Goal: Task Accomplishment & Management: Use online tool/utility

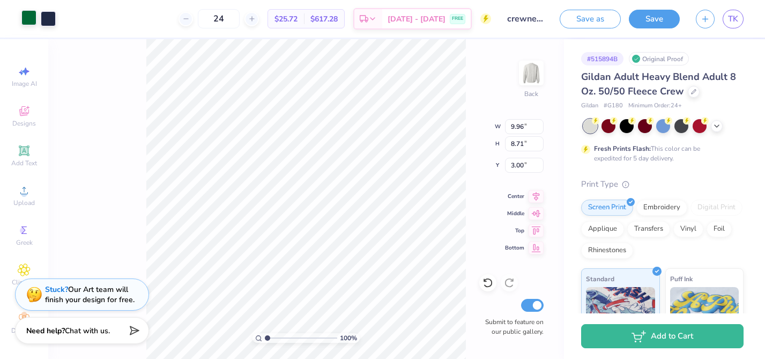
click at [25, 19] on div at bounding box center [28, 17] width 15 height 15
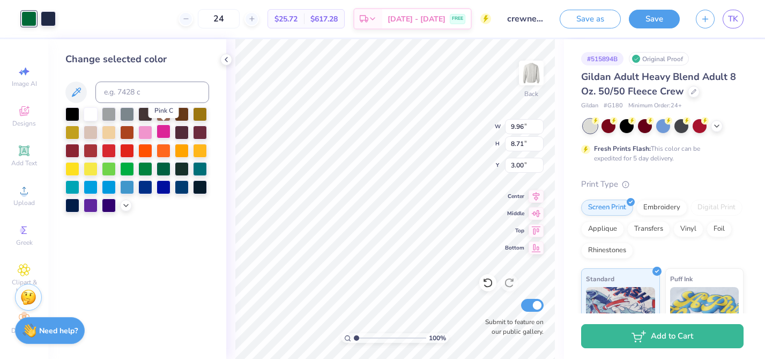
click at [162, 135] on div at bounding box center [164, 131] width 14 height 14
click at [163, 149] on div at bounding box center [164, 150] width 14 height 14
click at [147, 150] on div at bounding box center [145, 150] width 14 height 14
click at [143, 170] on div at bounding box center [145, 168] width 14 height 14
click at [162, 169] on div at bounding box center [164, 168] width 14 height 14
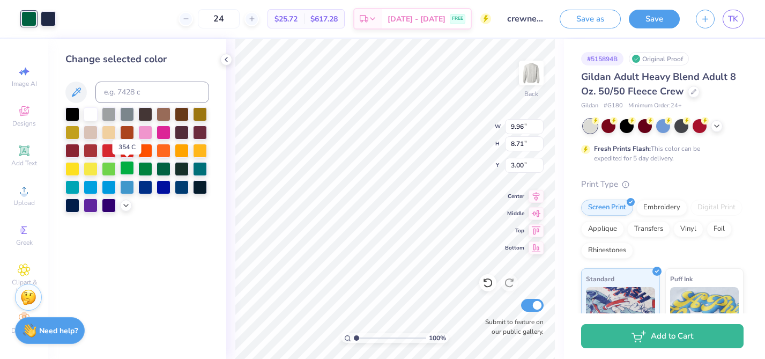
click at [126, 166] on div at bounding box center [127, 168] width 14 height 14
click at [129, 185] on div at bounding box center [127, 186] width 14 height 14
click at [110, 169] on div at bounding box center [109, 168] width 14 height 14
click at [86, 183] on div at bounding box center [91, 186] width 14 height 14
click at [71, 167] on div at bounding box center [72, 168] width 14 height 14
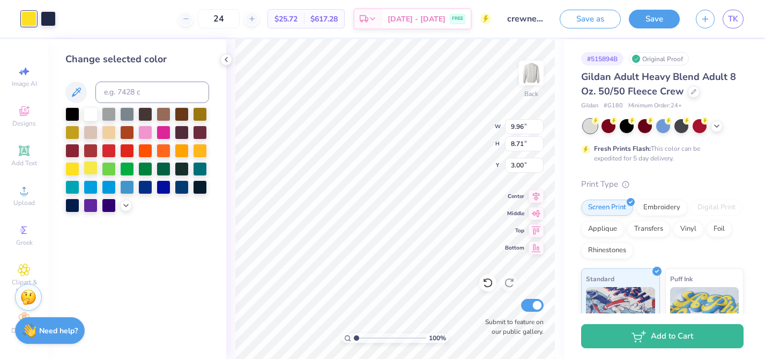
click at [86, 168] on div at bounding box center [91, 168] width 14 height 14
click at [158, 166] on div at bounding box center [164, 168] width 14 height 14
click at [179, 172] on div at bounding box center [182, 168] width 14 height 14
click at [165, 188] on div at bounding box center [164, 186] width 14 height 14
click at [164, 155] on div at bounding box center [164, 150] width 14 height 14
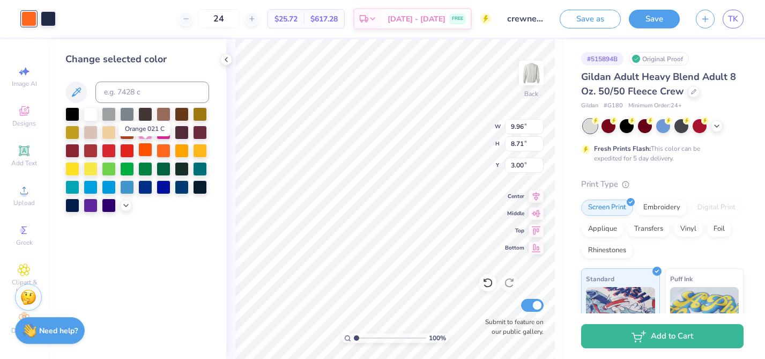
click at [145, 150] on div at bounding box center [145, 150] width 14 height 14
click at [177, 153] on div at bounding box center [182, 150] width 14 height 14
click at [141, 148] on div at bounding box center [145, 150] width 14 height 14
click at [120, 148] on div at bounding box center [127, 150] width 14 height 14
click at [103, 150] on div at bounding box center [109, 150] width 14 height 14
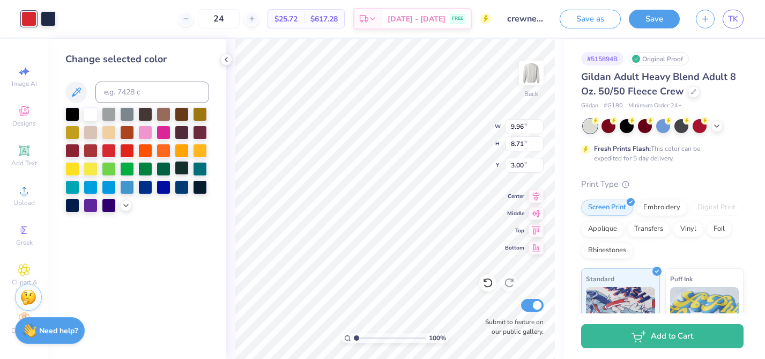
click at [177, 166] on div at bounding box center [182, 168] width 14 height 14
click at [197, 167] on div at bounding box center [200, 168] width 14 height 14
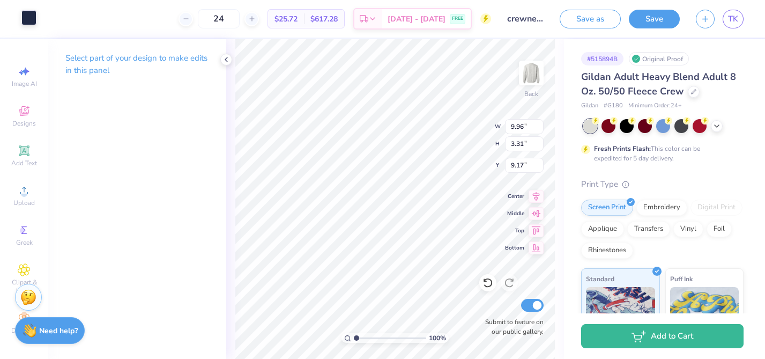
click at [31, 17] on div at bounding box center [28, 17] width 15 height 15
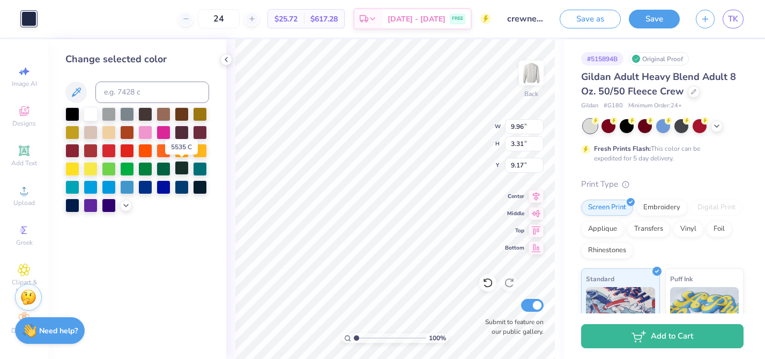
click at [184, 169] on div at bounding box center [182, 168] width 14 height 14
click at [206, 172] on div at bounding box center [200, 168] width 14 height 14
click at [203, 183] on div at bounding box center [200, 186] width 14 height 14
click at [181, 184] on div at bounding box center [182, 186] width 14 height 14
click at [164, 186] on div at bounding box center [164, 186] width 14 height 14
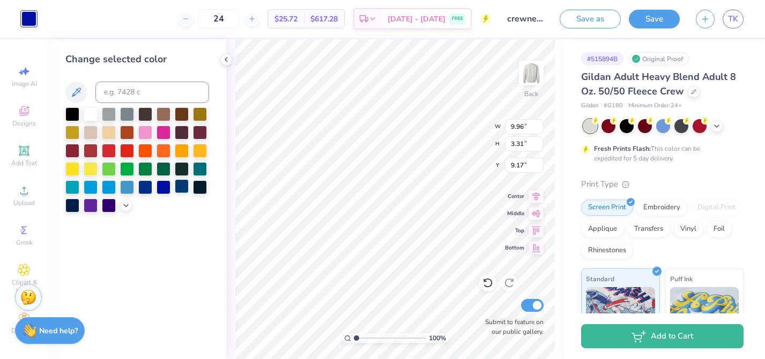
click at [177, 187] on div at bounding box center [182, 186] width 14 height 14
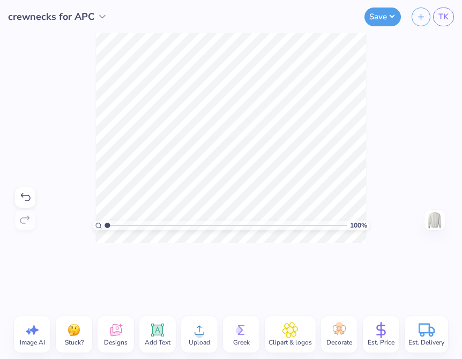
click at [450, 136] on div "100 % Need help? Chat with us. Back" at bounding box center [231, 138] width 462 height 210
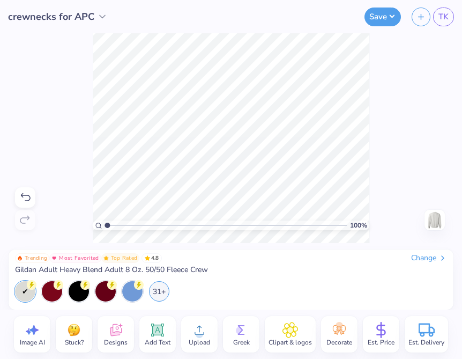
click at [415, 151] on div "100 % Need help? Chat with us. Back" at bounding box center [231, 138] width 462 height 210
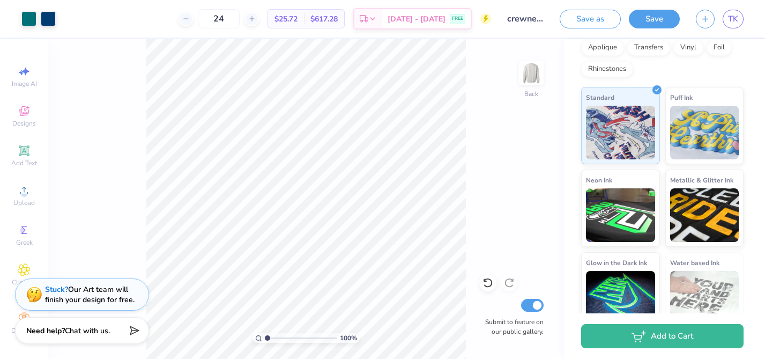
scroll to position [197, 0]
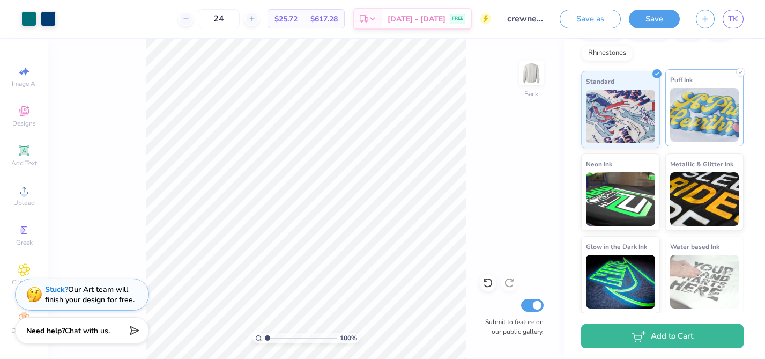
click at [709, 129] on img at bounding box center [704, 115] width 69 height 54
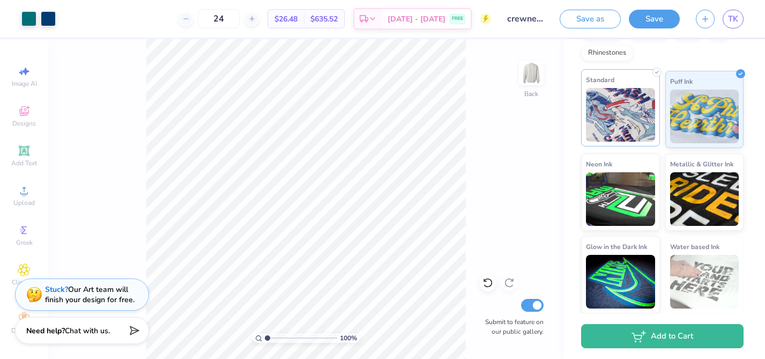
click at [642, 127] on img at bounding box center [620, 115] width 69 height 54
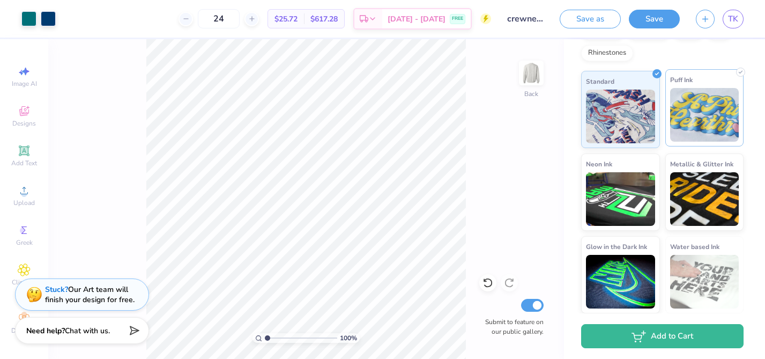
click at [687, 118] on img at bounding box center [704, 115] width 69 height 54
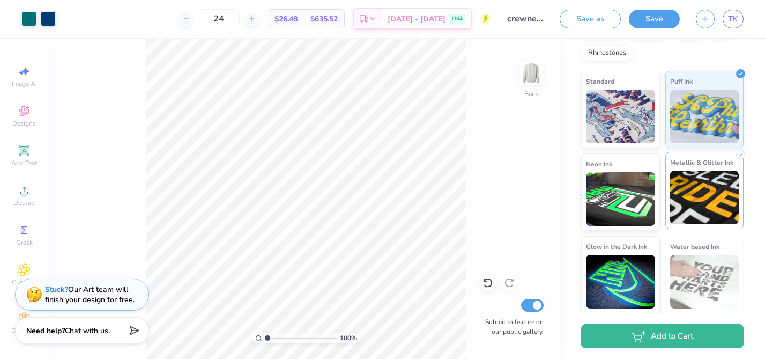
click at [709, 199] on img at bounding box center [704, 197] width 69 height 54
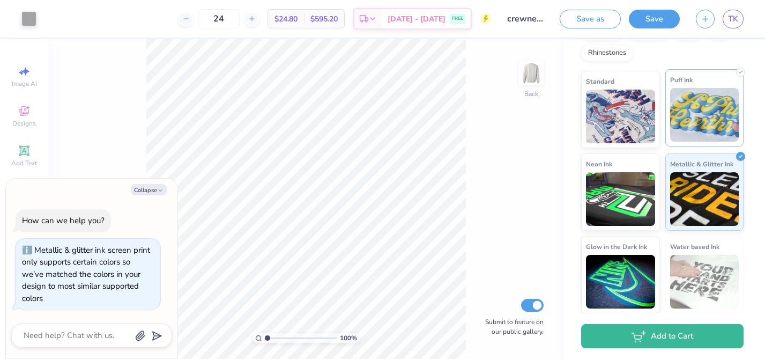
click at [719, 139] on img at bounding box center [704, 115] width 69 height 54
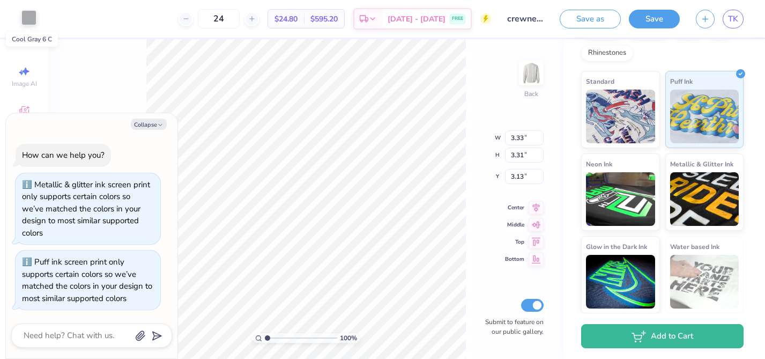
click at [30, 21] on div at bounding box center [28, 17] width 15 height 15
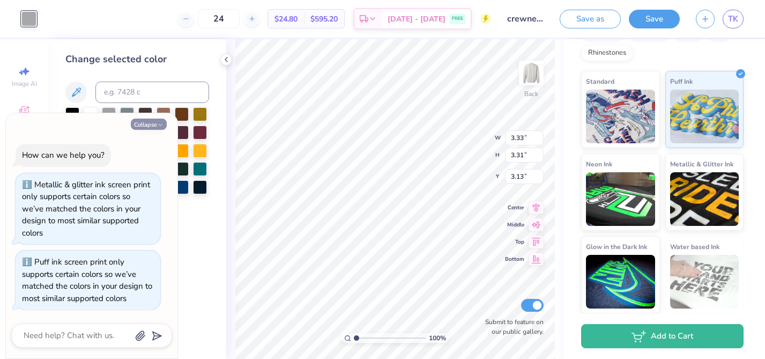
click at [159, 125] on icon "button" at bounding box center [160, 125] width 6 height 6
type textarea "x"
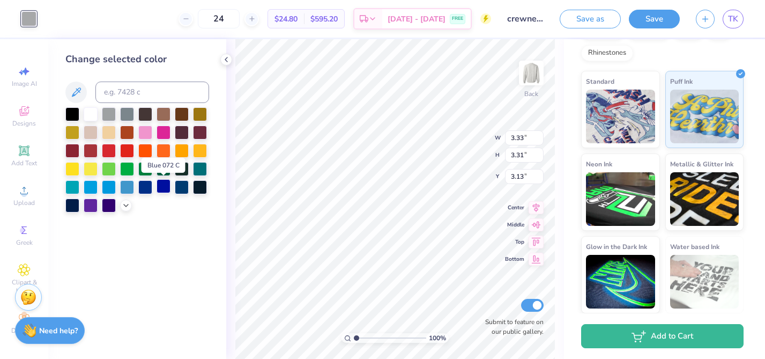
click at [162, 185] on div at bounding box center [164, 186] width 14 height 14
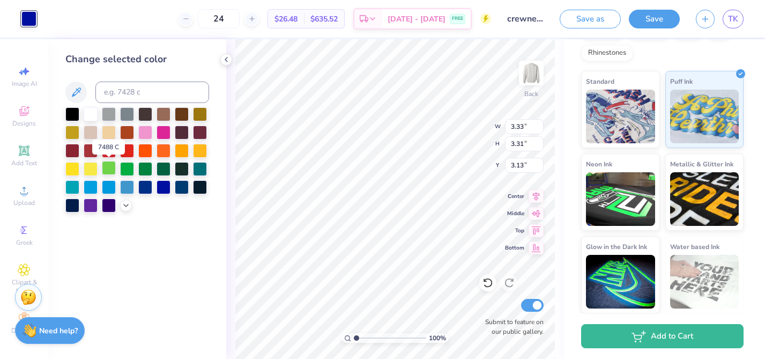
click at [107, 165] on div at bounding box center [109, 168] width 14 height 14
click at [93, 167] on div at bounding box center [91, 168] width 14 height 14
click at [183, 185] on div at bounding box center [182, 186] width 14 height 14
click at [152, 94] on input at bounding box center [152, 91] width 114 height 21
type input "navy"
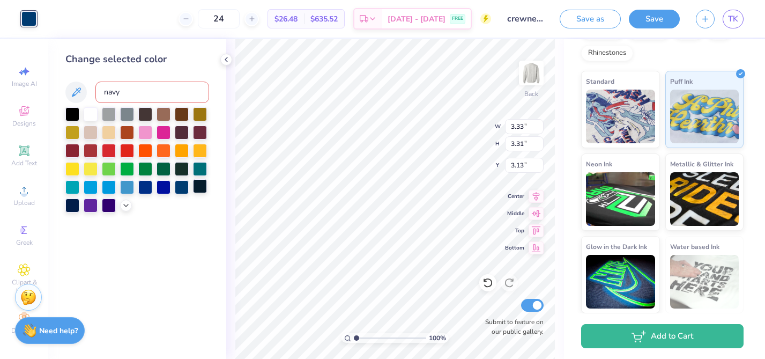
click at [204, 186] on div at bounding box center [200, 186] width 14 height 14
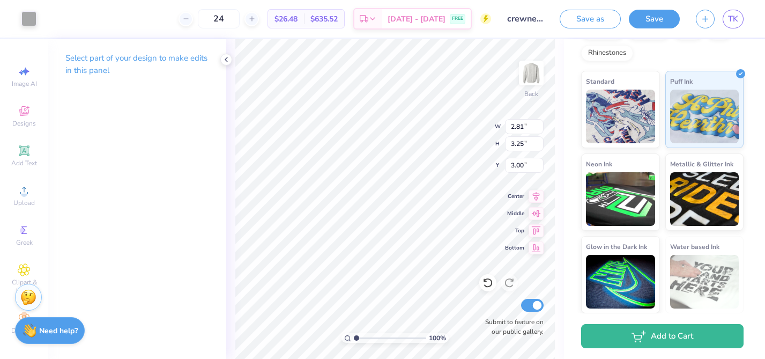
type input "2.81"
type input "3.25"
type input "3.00"
click at [622, 103] on img at bounding box center [620, 115] width 69 height 54
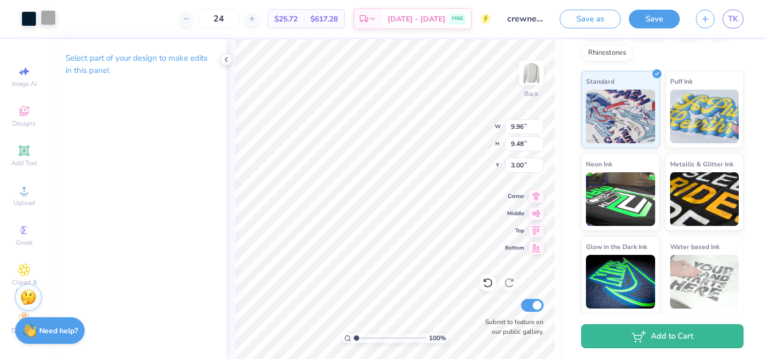
click at [48, 21] on div at bounding box center [48, 17] width 15 height 15
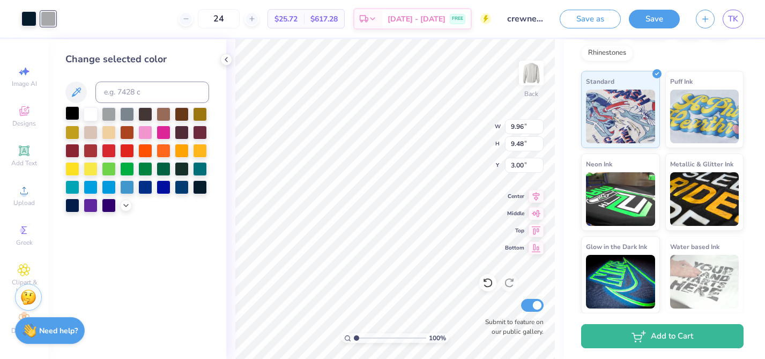
click at [71, 110] on div at bounding box center [72, 113] width 14 height 14
click at [25, 21] on div at bounding box center [28, 17] width 15 height 15
click at [72, 109] on div at bounding box center [72, 113] width 14 height 14
click at [162, 130] on div at bounding box center [164, 131] width 14 height 14
click at [183, 136] on div at bounding box center [182, 131] width 14 height 14
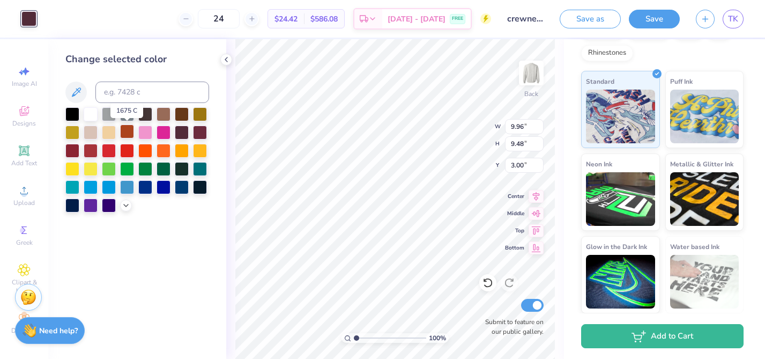
click at [128, 130] on div at bounding box center [127, 131] width 14 height 14
drag, startPoint x: 154, startPoint y: 90, endPoint x: 92, endPoint y: 90, distance: 62.2
click at [92, 90] on div at bounding box center [137, 91] width 144 height 21
paste input "#77DD77"
click at [111, 93] on input "#77DD77" at bounding box center [152, 91] width 114 height 21
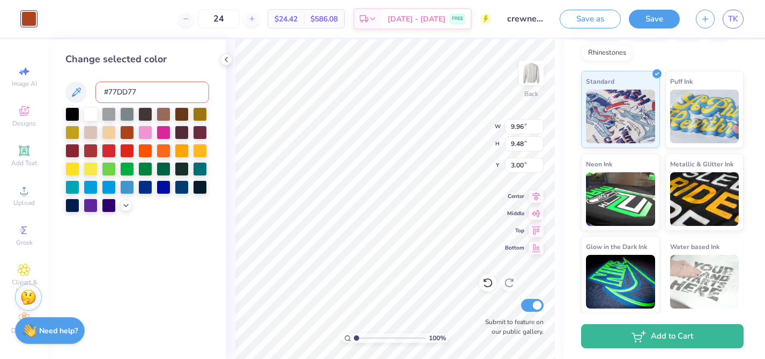
click at [110, 93] on input "#77DD77" at bounding box center [152, 91] width 114 height 21
type input "77DD77"
click at [160, 269] on div "Change selected color 77DD77" at bounding box center [137, 198] width 178 height 319
click at [145, 133] on div at bounding box center [145, 131] width 14 height 14
click at [163, 129] on div at bounding box center [164, 131] width 14 height 14
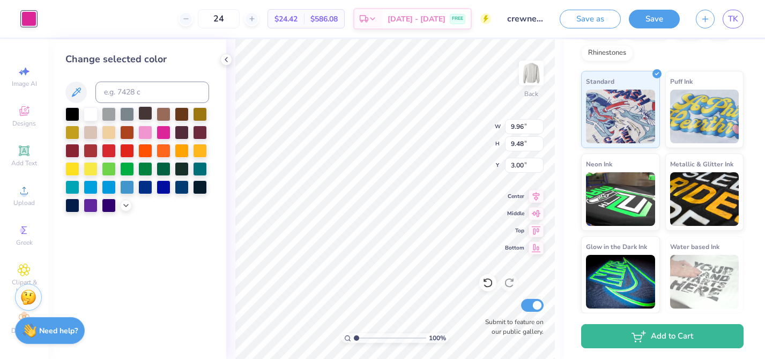
click at [139, 113] on div at bounding box center [145, 113] width 14 height 14
click at [106, 188] on div at bounding box center [109, 186] width 14 height 14
click at [159, 171] on div at bounding box center [164, 168] width 14 height 14
click at [184, 170] on div at bounding box center [182, 168] width 14 height 14
click at [160, 250] on div "Change selected color" at bounding box center [137, 198] width 178 height 319
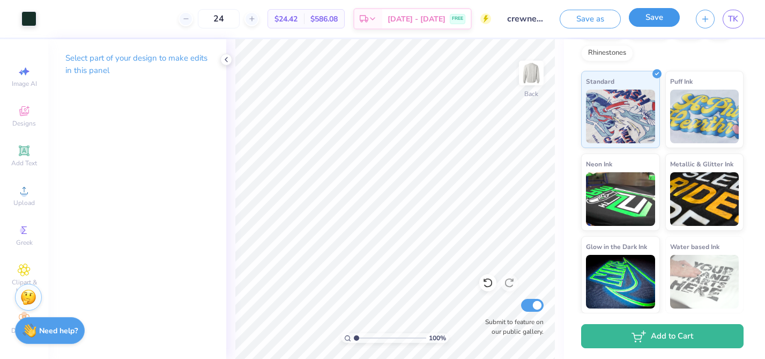
click at [650, 19] on button "Save" at bounding box center [654, 17] width 51 height 19
click at [221, 56] on div at bounding box center [226, 60] width 12 height 12
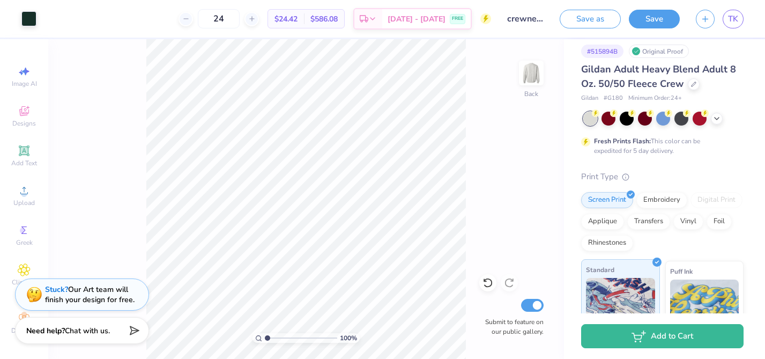
scroll to position [0, 0]
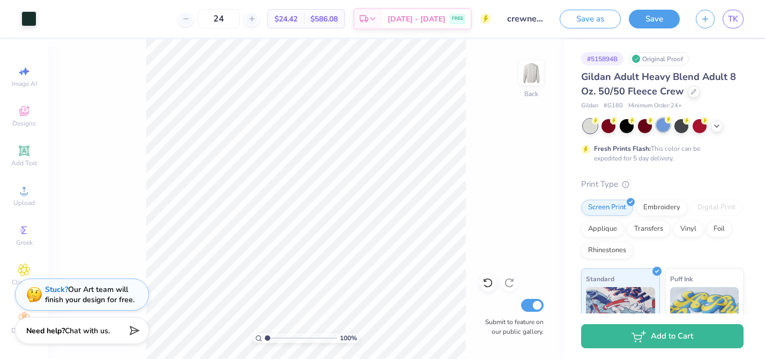
click at [661, 129] on div at bounding box center [663, 125] width 14 height 14
click at [716, 124] on icon at bounding box center [716, 125] width 9 height 9
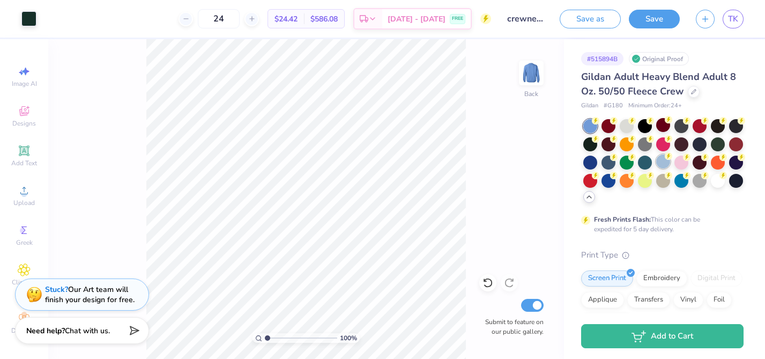
click at [663, 164] on div at bounding box center [663, 161] width 14 height 14
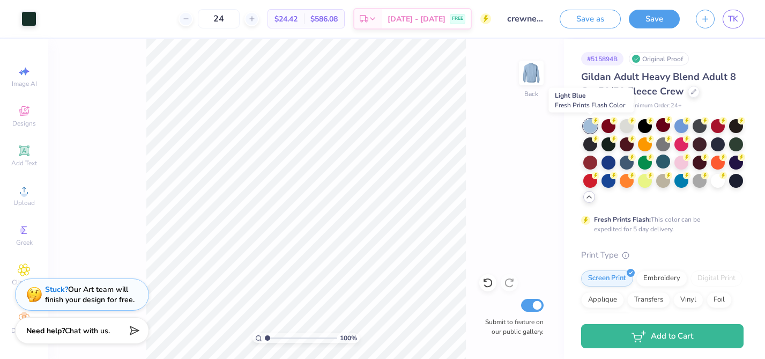
click at [589, 124] on div at bounding box center [590, 126] width 14 height 14
click at [683, 127] on div at bounding box center [681, 125] width 14 height 14
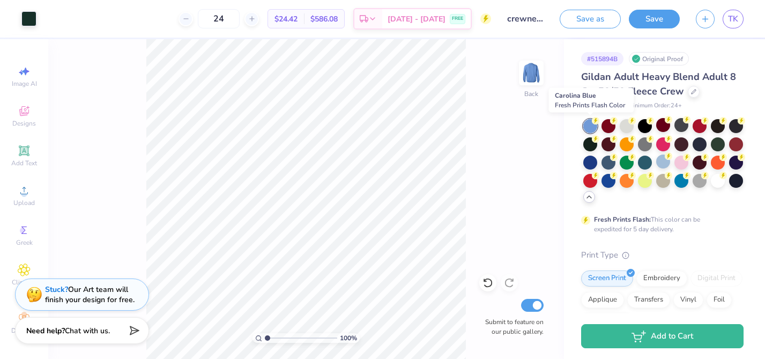
click at [587, 129] on div at bounding box center [590, 126] width 14 height 14
click at [663, 160] on div at bounding box center [663, 161] width 14 height 14
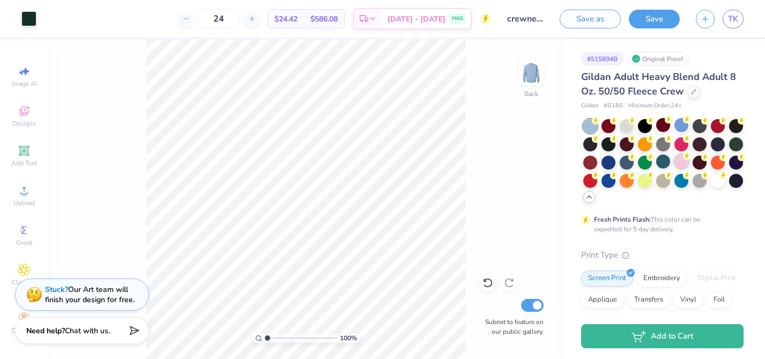
click at [684, 162] on div at bounding box center [681, 161] width 14 height 14
click at [660, 162] on div at bounding box center [663, 161] width 14 height 14
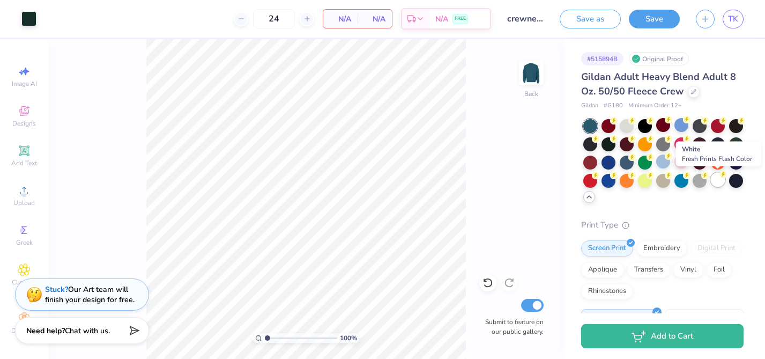
click at [712, 181] on div at bounding box center [718, 180] width 14 height 14
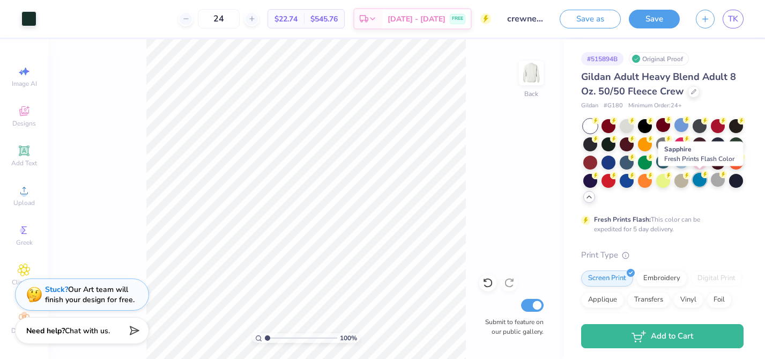
click at [697, 181] on div at bounding box center [699, 180] width 14 height 14
click at [721, 181] on div at bounding box center [718, 180] width 14 height 14
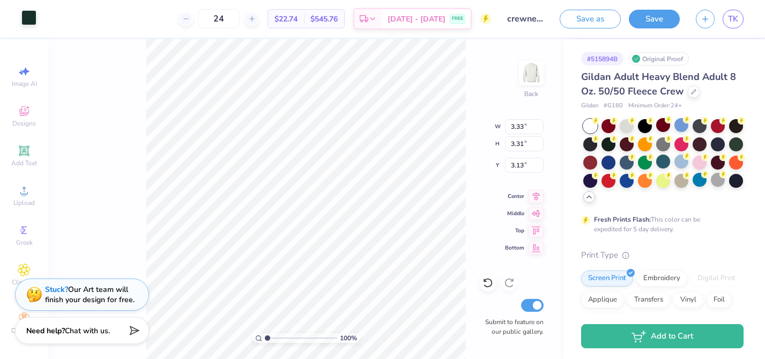
click at [29, 12] on div at bounding box center [28, 17] width 15 height 15
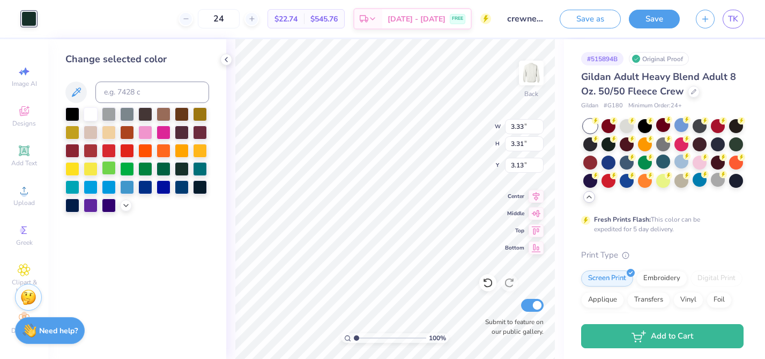
click at [106, 170] on div at bounding box center [109, 168] width 14 height 14
click at [113, 129] on div at bounding box center [109, 131] width 14 height 14
click at [92, 189] on div at bounding box center [91, 186] width 14 height 14
click at [72, 187] on div at bounding box center [72, 186] width 14 height 14
click at [205, 171] on div at bounding box center [200, 168] width 14 height 14
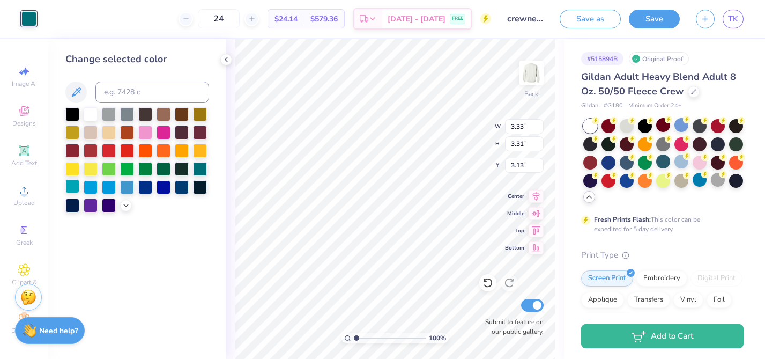
click at [73, 187] on div at bounding box center [72, 186] width 14 height 14
click at [623, 126] on div at bounding box center [627, 125] width 14 height 14
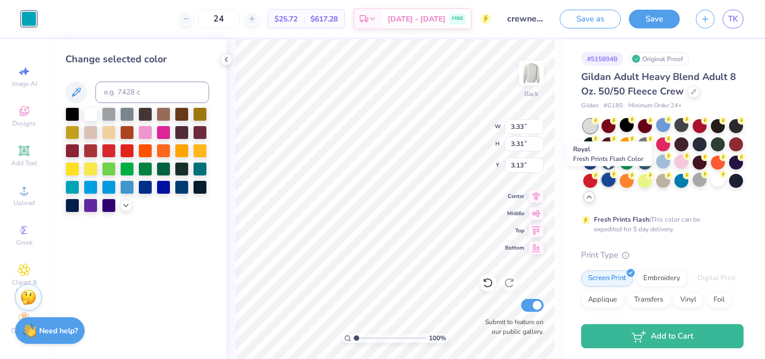
click at [612, 184] on div at bounding box center [608, 180] width 14 height 14
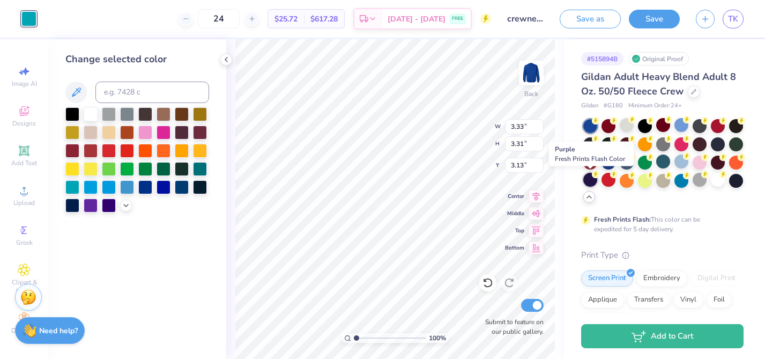
click at [586, 181] on div at bounding box center [590, 180] width 14 height 14
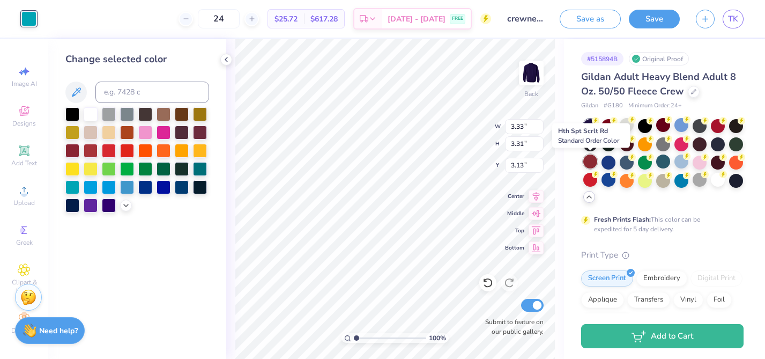
click at [590, 161] on div at bounding box center [590, 161] width 14 height 14
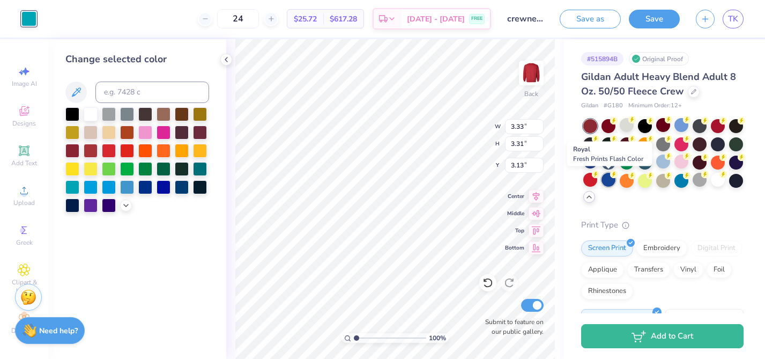
click at [610, 179] on div at bounding box center [608, 180] width 14 height 14
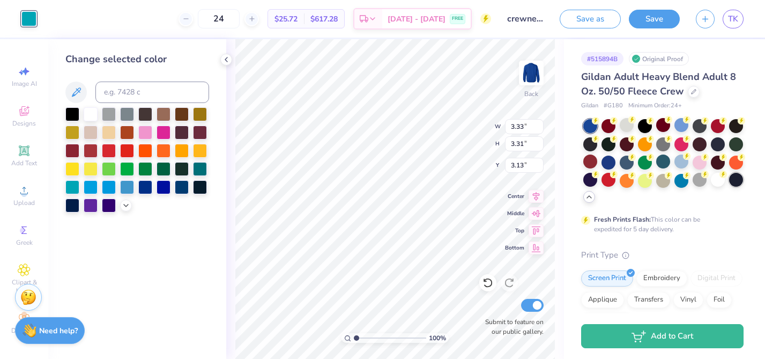
click at [739, 176] on div at bounding box center [736, 180] width 14 height 14
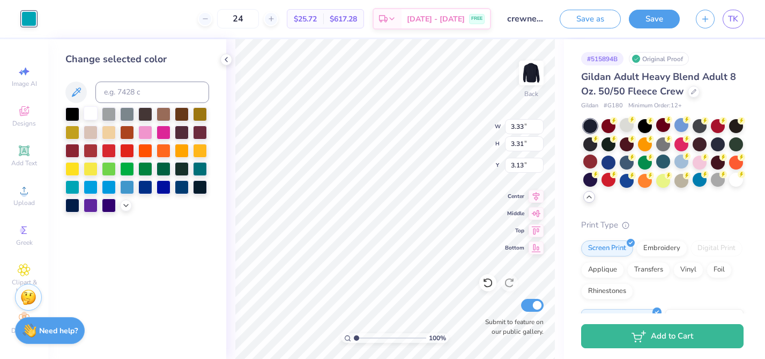
click at [88, 114] on div at bounding box center [91, 113] width 14 height 14
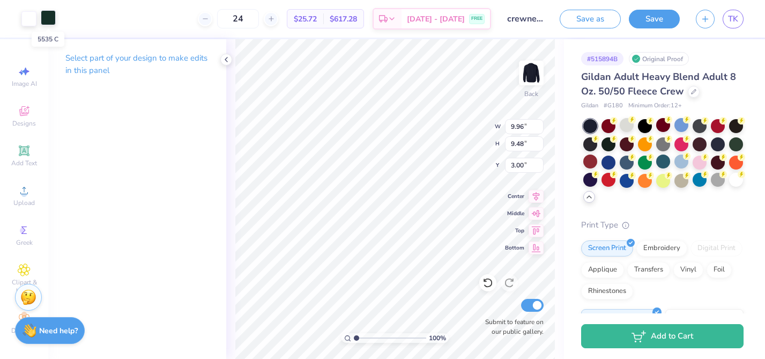
click at [54, 23] on div at bounding box center [48, 17] width 15 height 15
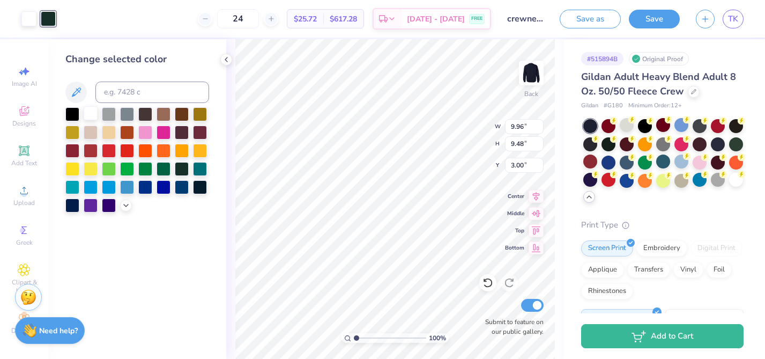
click at [94, 113] on div at bounding box center [91, 113] width 14 height 14
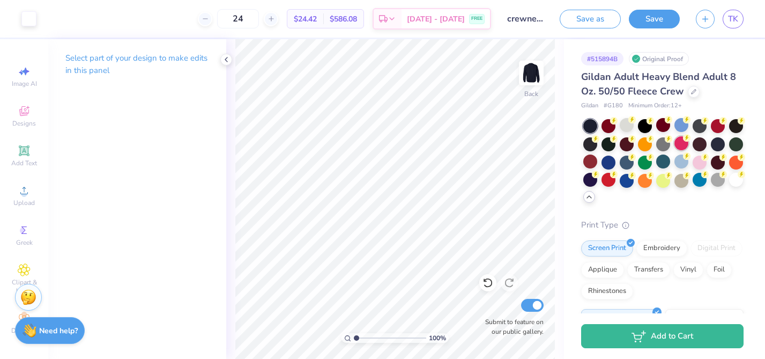
click at [681, 145] on div at bounding box center [681, 143] width 14 height 14
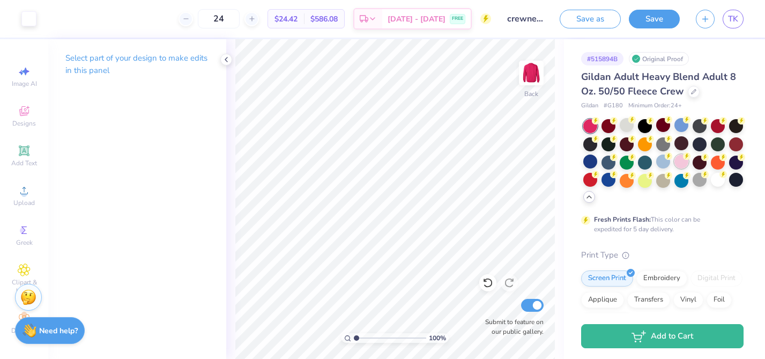
click at [681, 161] on div at bounding box center [681, 161] width 14 height 14
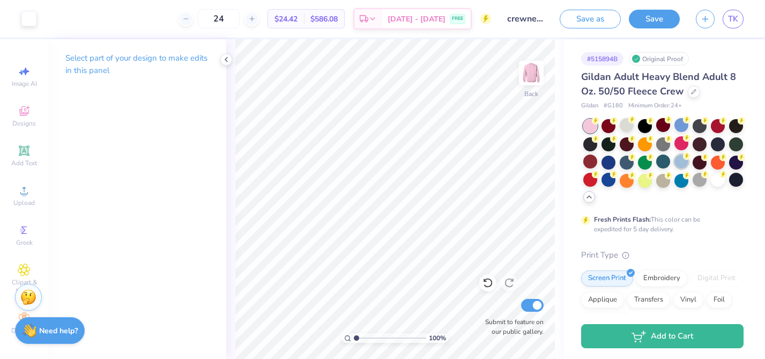
click at [677, 160] on div at bounding box center [681, 161] width 14 height 14
click at [224, 61] on icon at bounding box center [226, 59] width 9 height 9
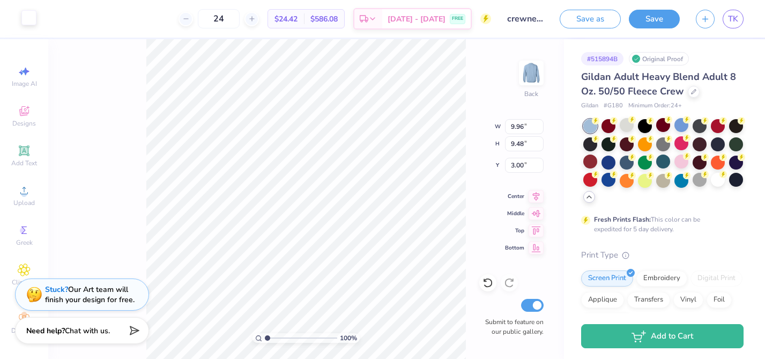
click at [26, 20] on div at bounding box center [28, 17] width 15 height 15
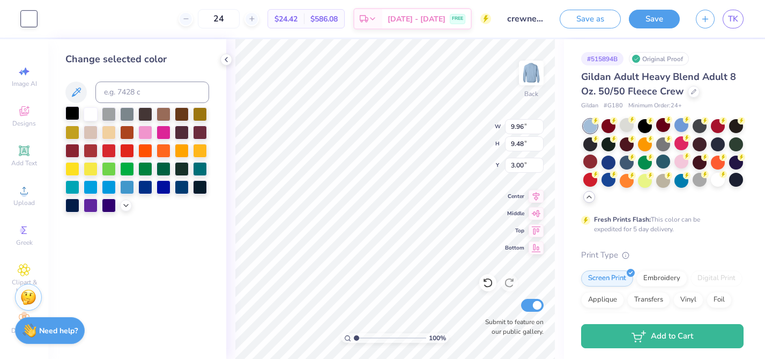
click at [72, 112] on div at bounding box center [72, 113] width 14 height 14
click at [161, 184] on div at bounding box center [164, 186] width 14 height 14
click at [180, 185] on div at bounding box center [182, 186] width 14 height 14
click at [197, 186] on div at bounding box center [200, 186] width 14 height 14
click at [148, 187] on div at bounding box center [145, 186] width 14 height 14
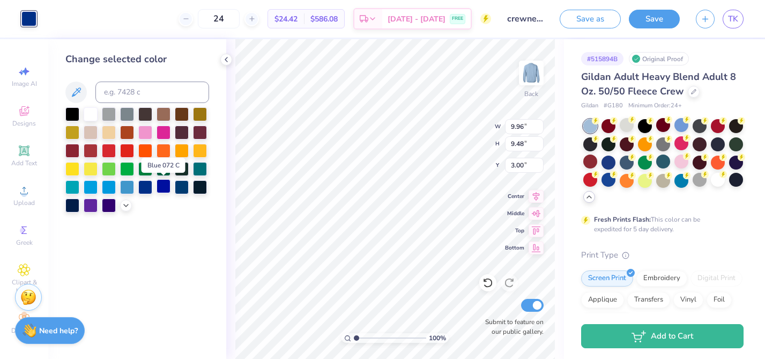
click at [165, 186] on div at bounding box center [164, 186] width 14 height 14
click at [170, 186] on div at bounding box center [164, 186] width 14 height 14
click at [182, 187] on div at bounding box center [182, 186] width 14 height 14
click at [193, 186] on div at bounding box center [200, 186] width 14 height 14
click at [184, 188] on div at bounding box center [182, 186] width 14 height 14
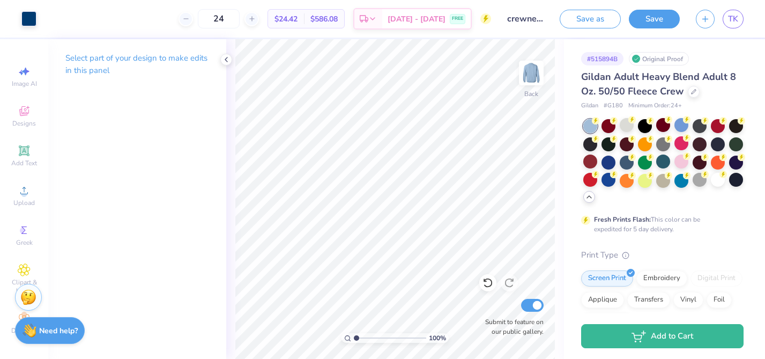
click at [649, 24] on button "Save" at bounding box center [654, 19] width 51 height 19
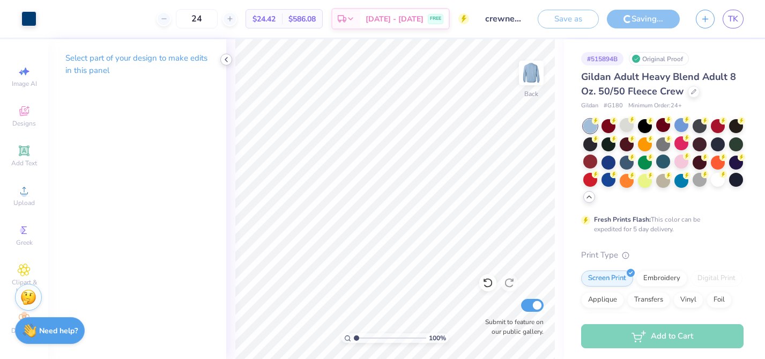
click at [225, 60] on icon at bounding box center [226, 59] width 9 height 9
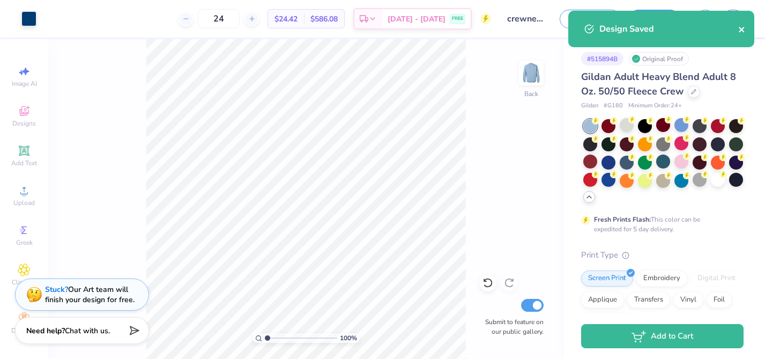
click at [740, 30] on icon "close" at bounding box center [741, 29] width 5 height 5
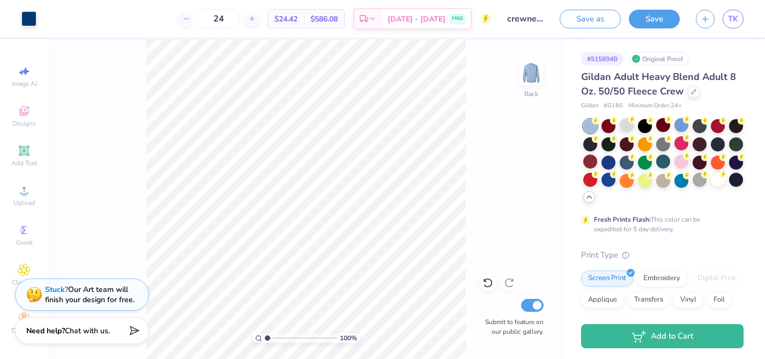
click at [733, 17] on div "Art colors 24 $24.42 Per Item $586.08 Total Est. Delivery Sep 20 - 23 FREE Desi…" at bounding box center [382, 179] width 765 height 359
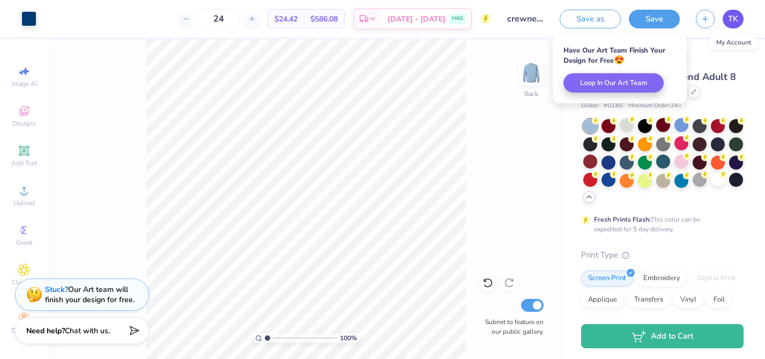
click at [732, 19] on span "TK" at bounding box center [733, 19] width 10 height 12
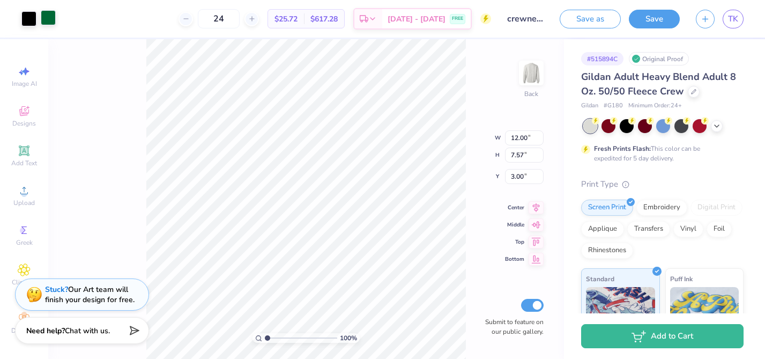
click at [51, 20] on div at bounding box center [48, 17] width 15 height 15
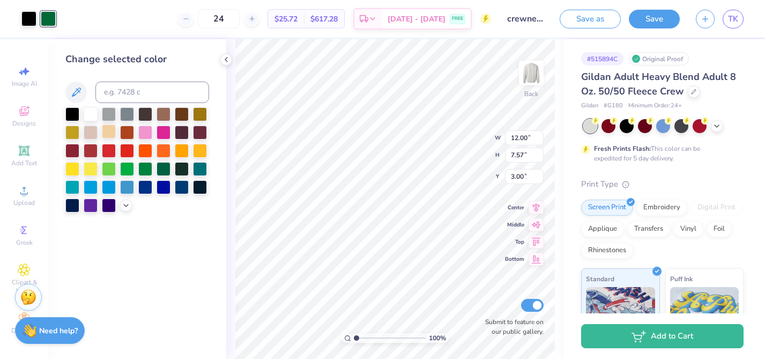
click at [111, 131] on div at bounding box center [109, 131] width 14 height 14
click at [90, 128] on div at bounding box center [91, 131] width 14 height 14
click at [90, 117] on div at bounding box center [91, 114] width 14 height 14
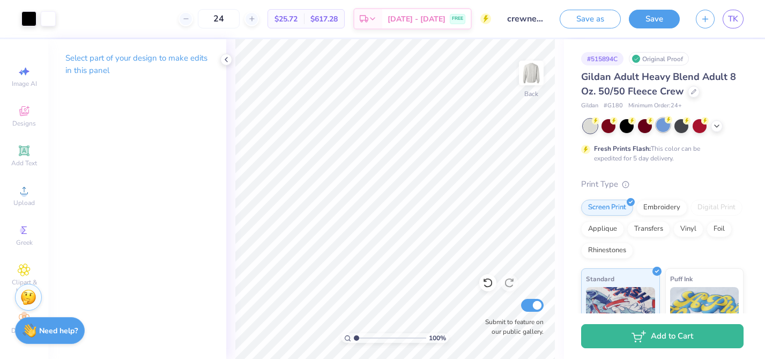
click at [667, 130] on div at bounding box center [663, 125] width 14 height 14
click at [714, 128] on icon at bounding box center [716, 125] width 9 height 9
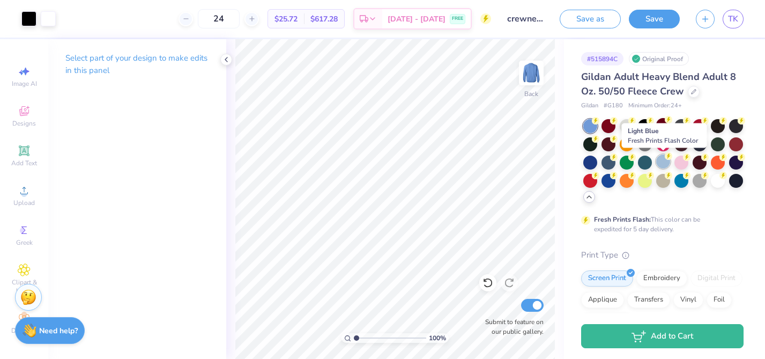
click at [665, 163] on div at bounding box center [663, 161] width 14 height 14
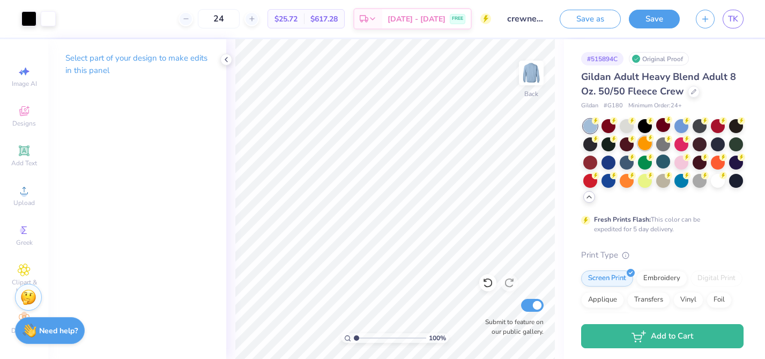
click at [645, 144] on div at bounding box center [645, 143] width 14 height 14
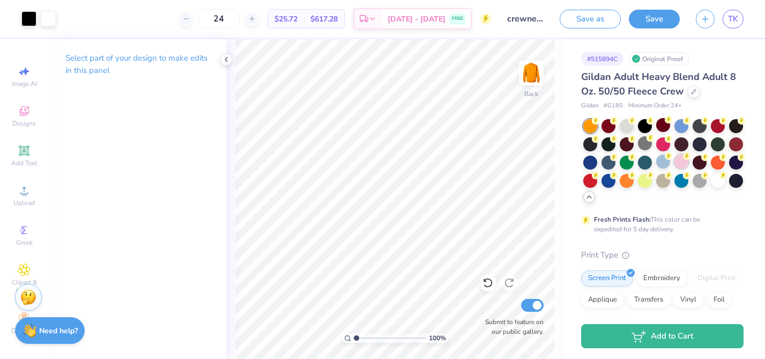
click at [679, 162] on div at bounding box center [681, 161] width 14 height 14
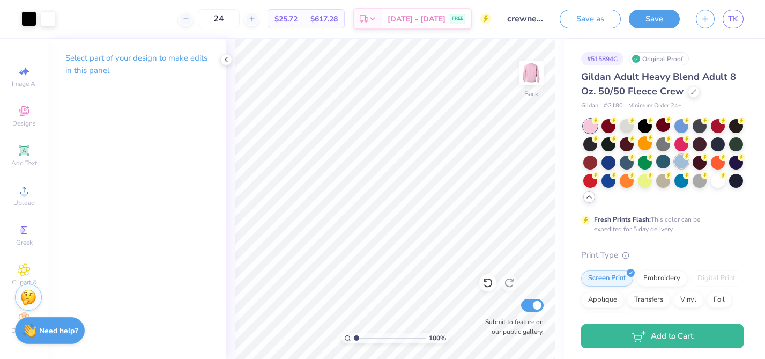
click at [677, 162] on div at bounding box center [681, 161] width 14 height 14
click at [45, 13] on div at bounding box center [48, 17] width 15 height 15
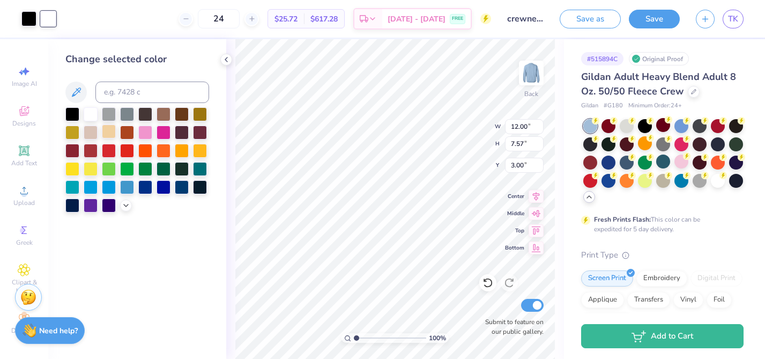
click at [109, 133] on div at bounding box center [109, 131] width 14 height 14
click at [69, 112] on div at bounding box center [72, 113] width 14 height 14
click at [108, 111] on div at bounding box center [109, 113] width 14 height 14
click at [94, 113] on div at bounding box center [91, 113] width 14 height 14
click at [201, 111] on div at bounding box center [200, 113] width 14 height 14
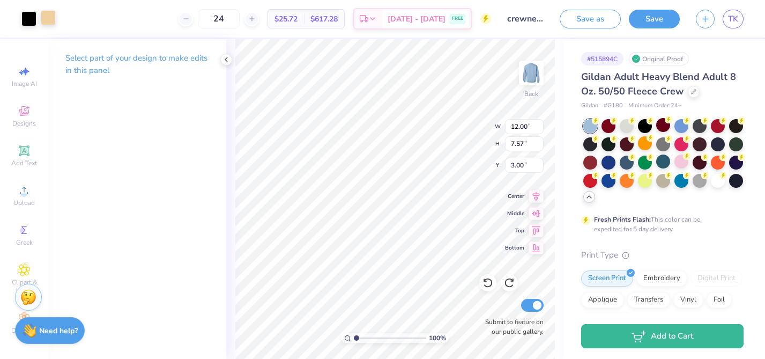
click at [47, 24] on div at bounding box center [48, 17] width 15 height 15
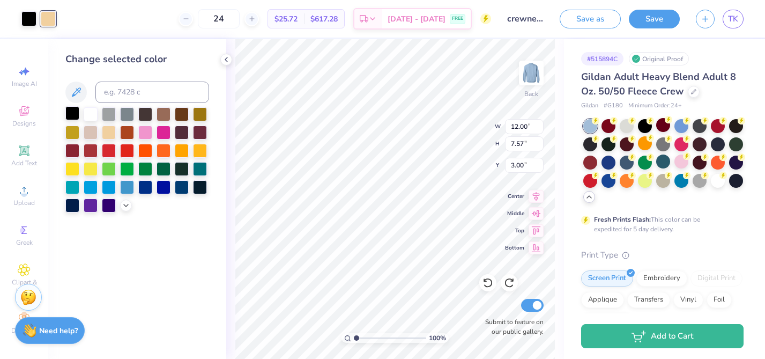
click at [69, 113] on div at bounding box center [72, 113] width 14 height 14
click at [111, 114] on div at bounding box center [109, 113] width 14 height 14
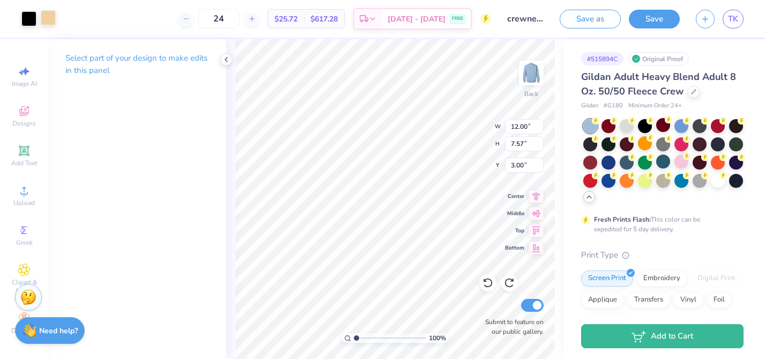
click at [47, 22] on div at bounding box center [48, 17] width 15 height 15
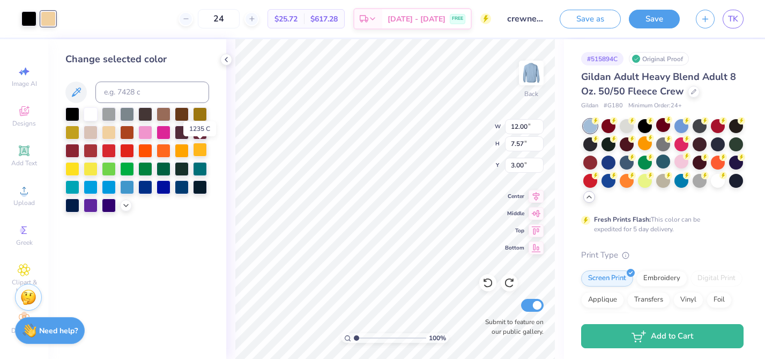
click at [200, 152] on div at bounding box center [200, 150] width 14 height 14
click at [202, 166] on div at bounding box center [200, 168] width 14 height 14
click at [202, 183] on div at bounding box center [200, 186] width 14 height 14
click at [181, 182] on div at bounding box center [182, 186] width 14 height 14
click at [157, 182] on div at bounding box center [164, 186] width 14 height 14
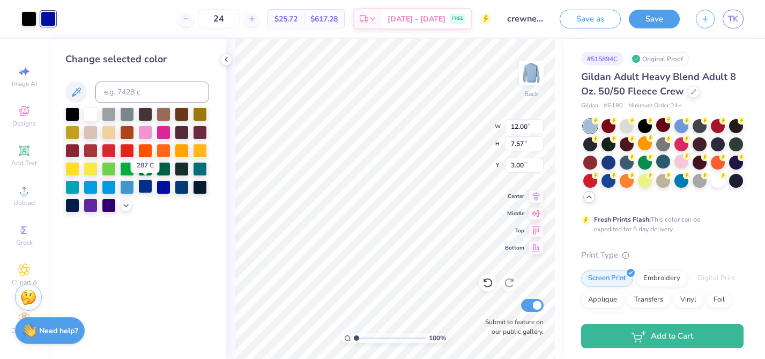
click at [139, 185] on div at bounding box center [145, 186] width 14 height 14
click at [126, 185] on div at bounding box center [127, 186] width 14 height 14
click at [108, 178] on div at bounding box center [137, 159] width 144 height 105
click at [102, 182] on div at bounding box center [109, 186] width 14 height 14
click at [88, 184] on div at bounding box center [91, 186] width 14 height 14
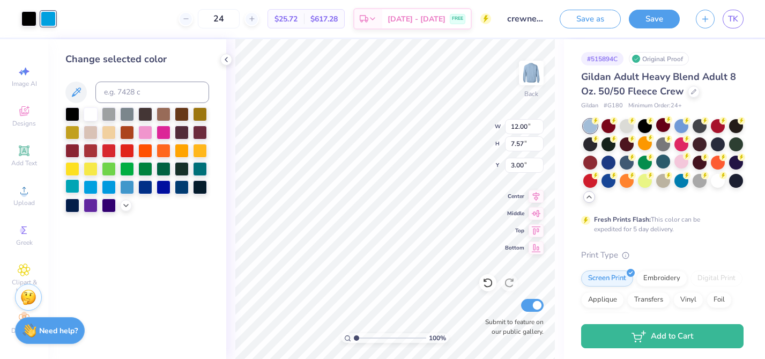
click at [71, 188] on div at bounding box center [72, 186] width 14 height 14
click at [109, 132] on div at bounding box center [109, 131] width 14 height 14
click at [85, 130] on div at bounding box center [91, 131] width 14 height 14
click at [91, 116] on div at bounding box center [91, 113] width 14 height 14
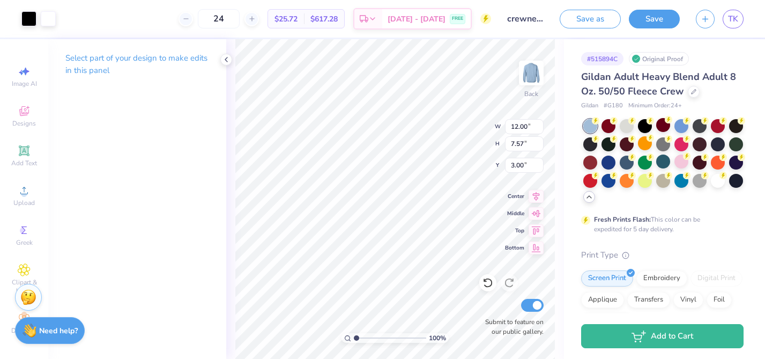
type input "9.72"
type input "6.13"
type input "3.51"
click at [652, 16] on button "Save" at bounding box center [654, 17] width 51 height 19
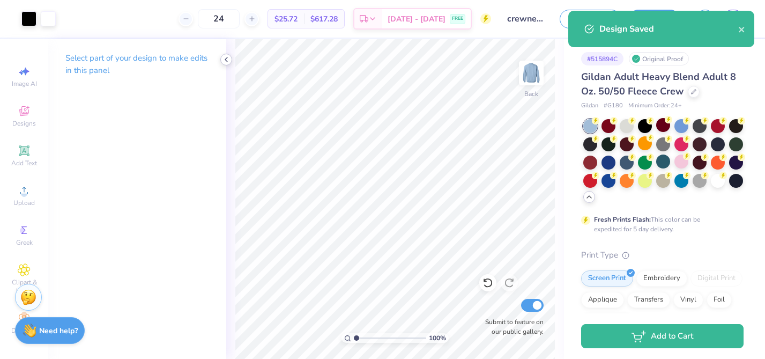
click at [222, 58] on icon at bounding box center [226, 59] width 9 height 9
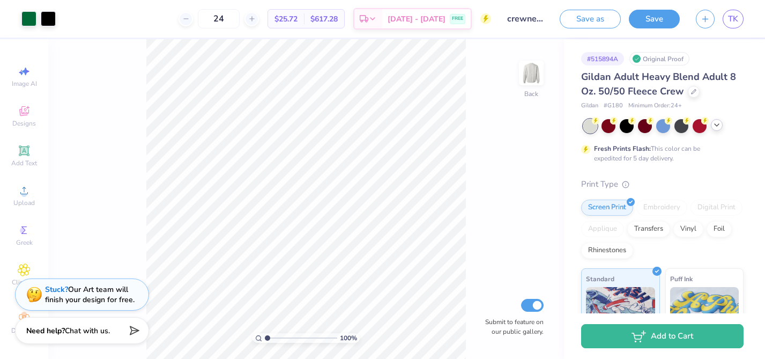
click at [717, 127] on icon at bounding box center [716, 125] width 9 height 9
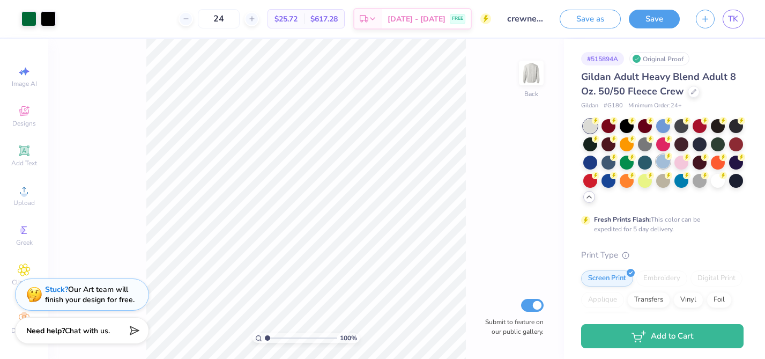
click at [664, 165] on div at bounding box center [663, 161] width 14 height 14
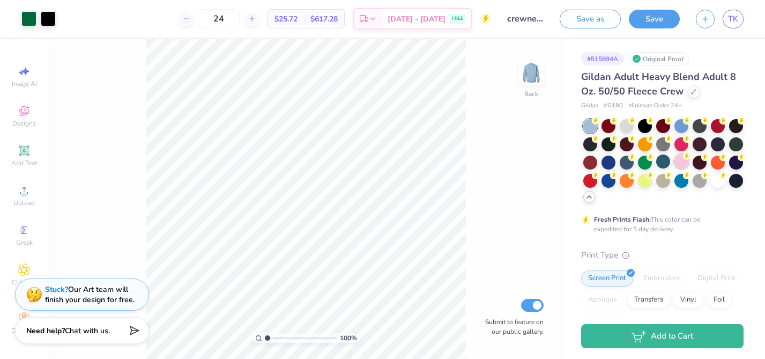
click at [679, 162] on div at bounding box center [681, 161] width 14 height 14
click at [683, 177] on icon at bounding box center [687, 174] width 8 height 8
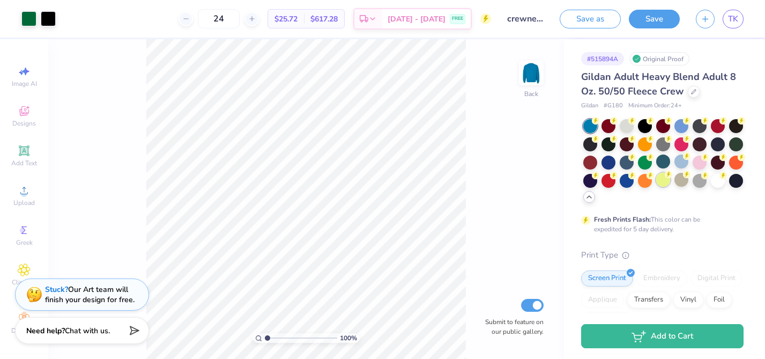
click at [661, 181] on div at bounding box center [663, 180] width 14 height 14
click at [627, 182] on div at bounding box center [627, 180] width 14 height 14
click at [607, 162] on div at bounding box center [608, 161] width 14 height 14
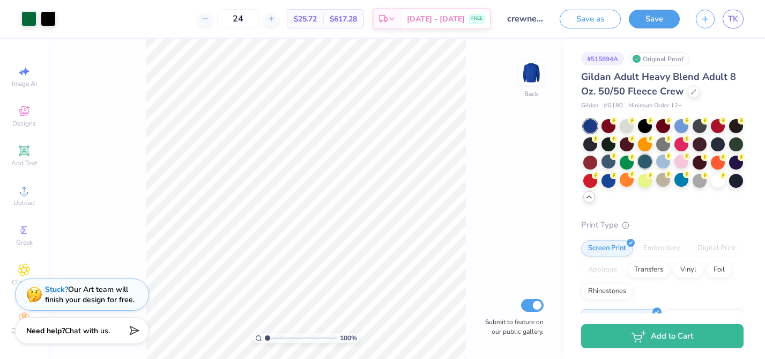
click at [648, 160] on div at bounding box center [645, 161] width 14 height 14
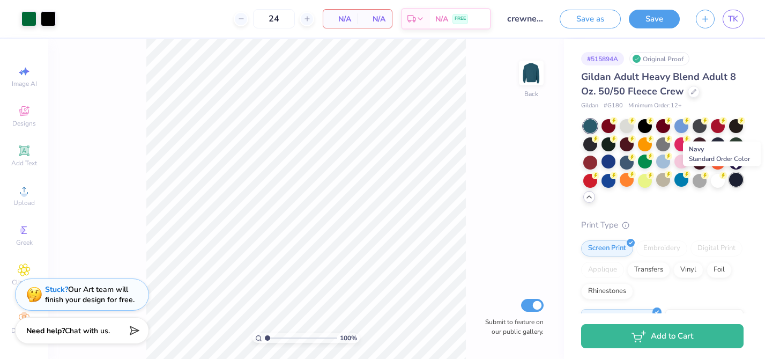
click at [741, 183] on div at bounding box center [736, 180] width 14 height 14
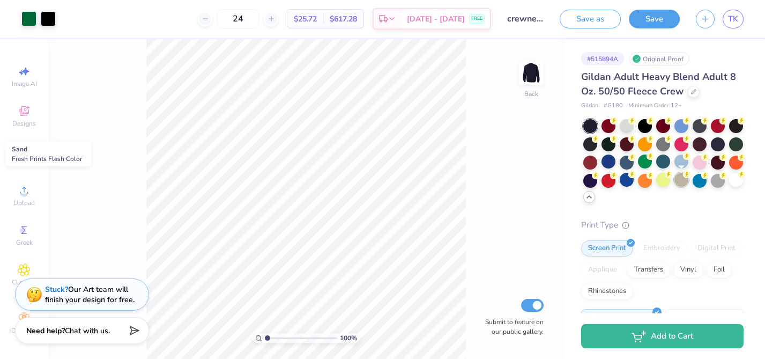
click at [679, 176] on div at bounding box center [681, 180] width 14 height 14
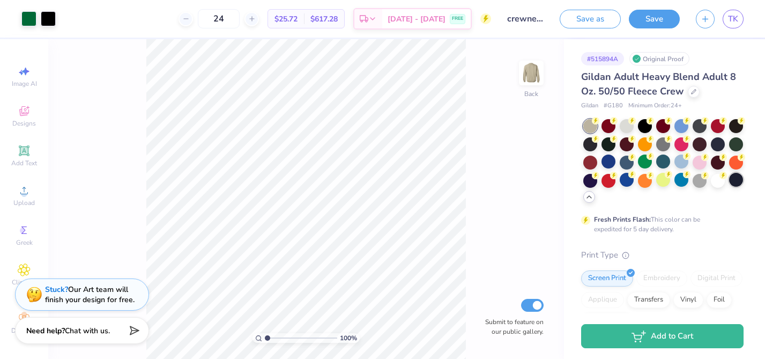
click at [741, 179] on div at bounding box center [736, 180] width 14 height 14
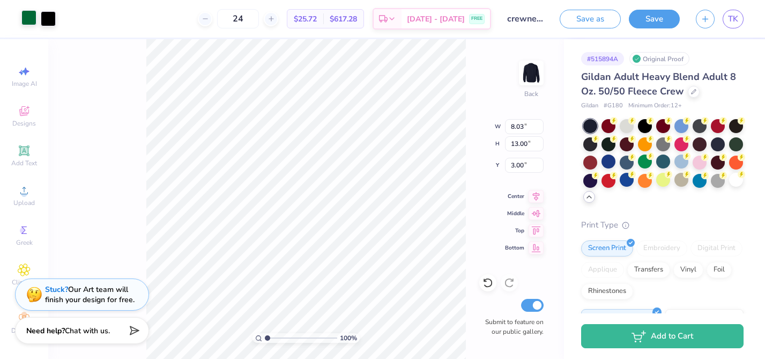
click at [30, 20] on div at bounding box center [28, 17] width 15 height 15
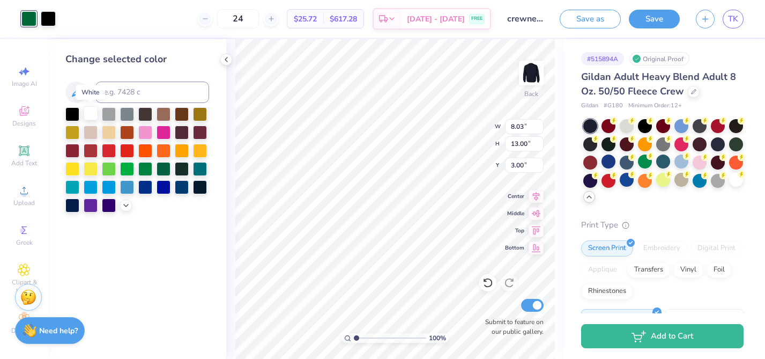
click at [93, 117] on div at bounding box center [91, 113] width 14 height 14
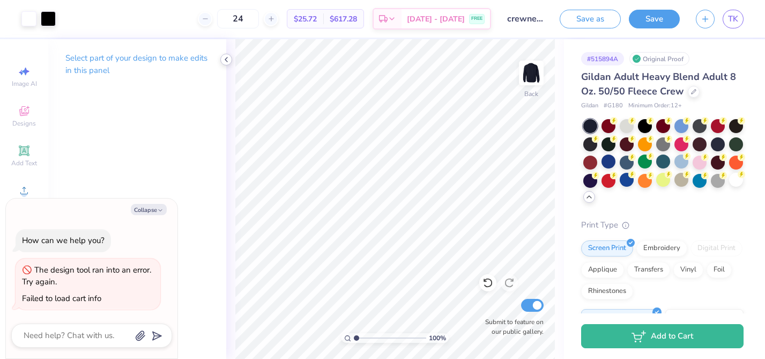
click at [222, 58] on icon at bounding box center [226, 59] width 9 height 9
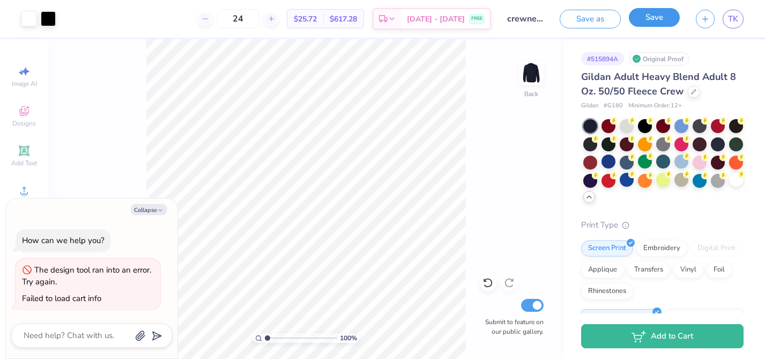
click at [641, 18] on button "Save" at bounding box center [654, 17] width 51 height 19
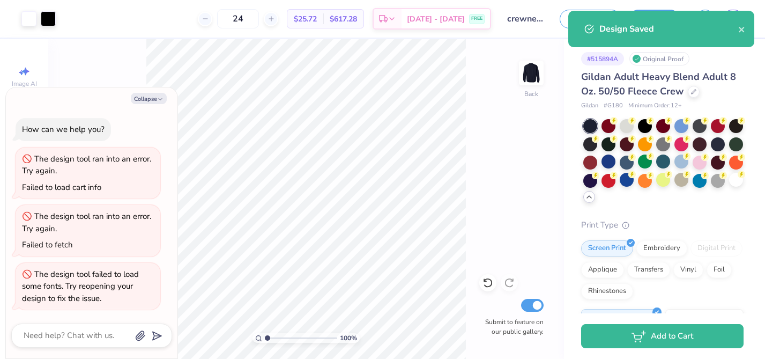
type textarea "x"
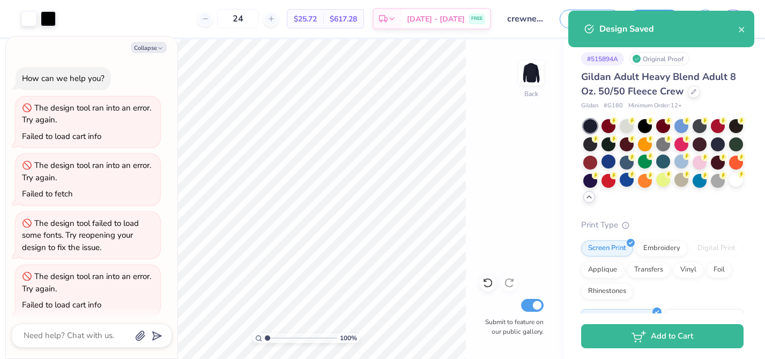
scroll to position [6, 0]
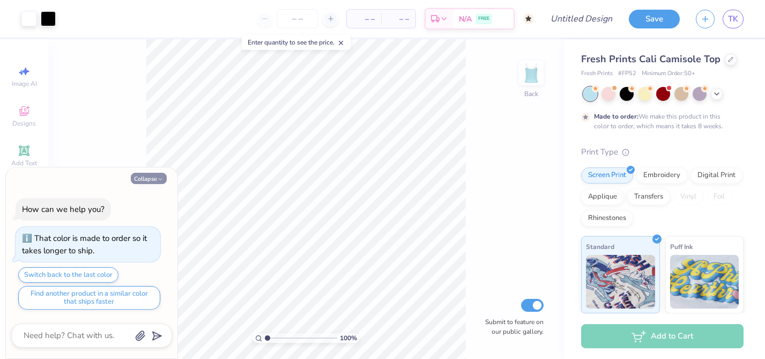
click at [159, 181] on icon "button" at bounding box center [160, 179] width 6 height 6
type textarea "x"
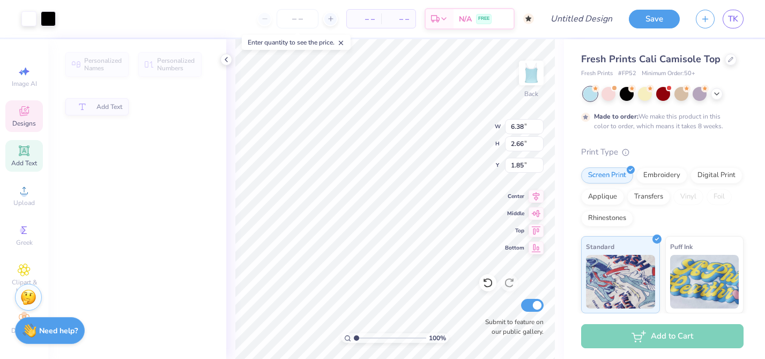
type input "2.66"
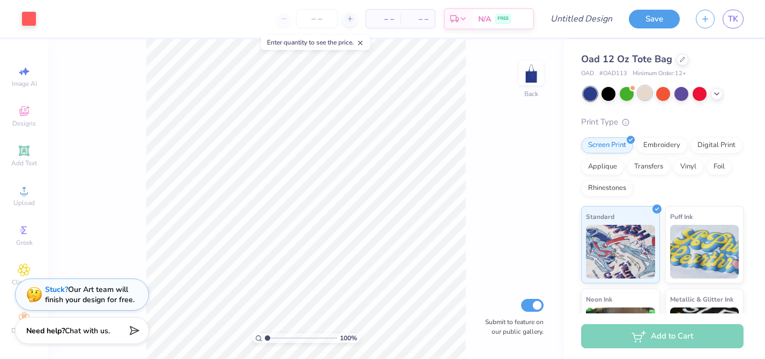
click at [644, 96] on div at bounding box center [645, 93] width 14 height 14
click at [318, 16] on input "number" at bounding box center [317, 18] width 42 height 19
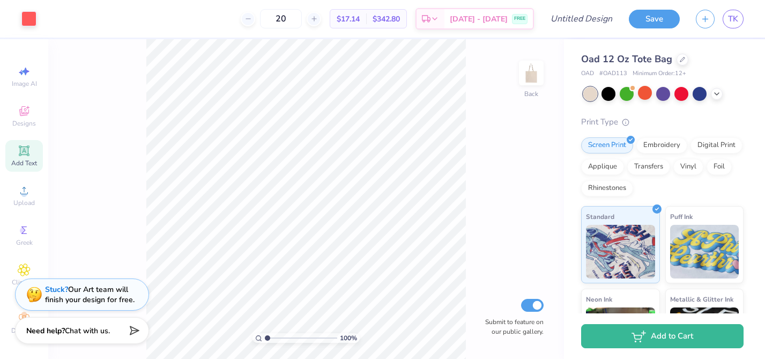
type input "20"
click at [26, 163] on span "Add Text" at bounding box center [24, 163] width 26 height 9
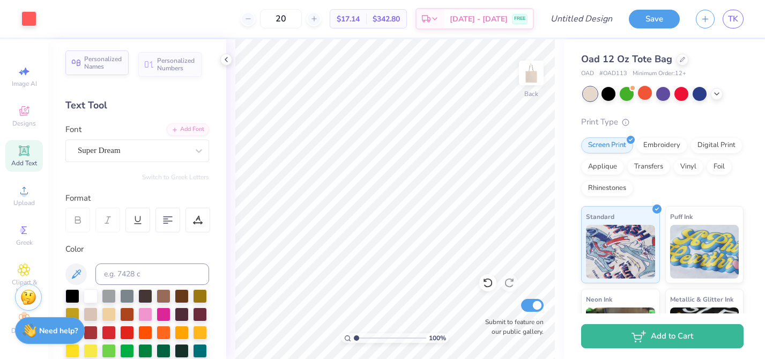
click at [93, 62] on span "Personalized Names" at bounding box center [103, 62] width 38 height 15
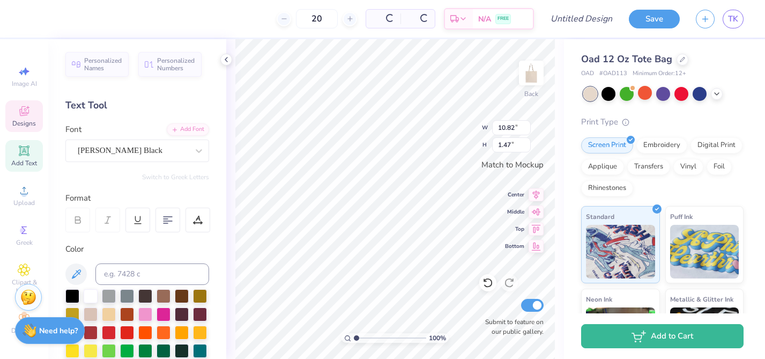
type input "10.82"
type input "1.47"
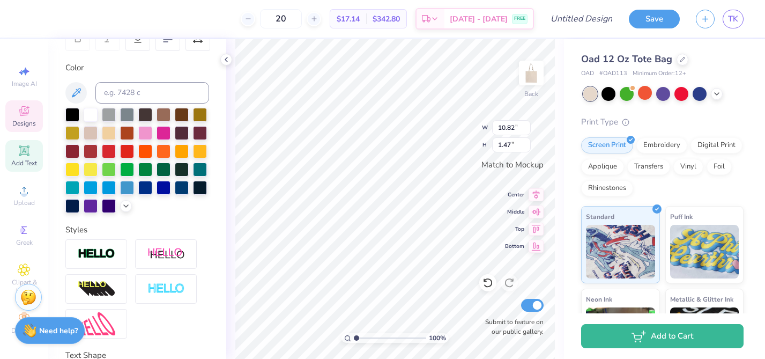
scroll to position [264, 0]
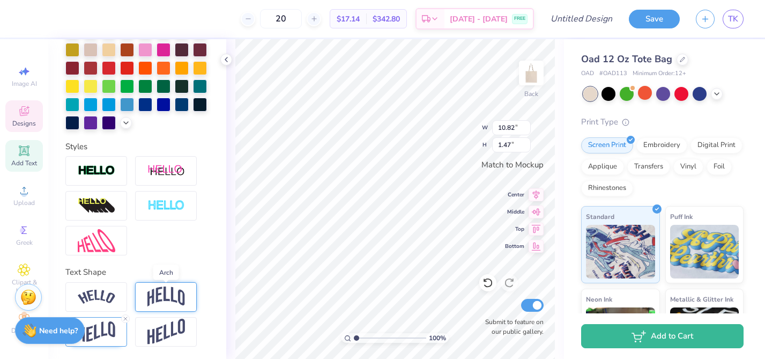
type textarea "APC RHYTHM"
click at [150, 295] on img at bounding box center [166, 296] width 38 height 20
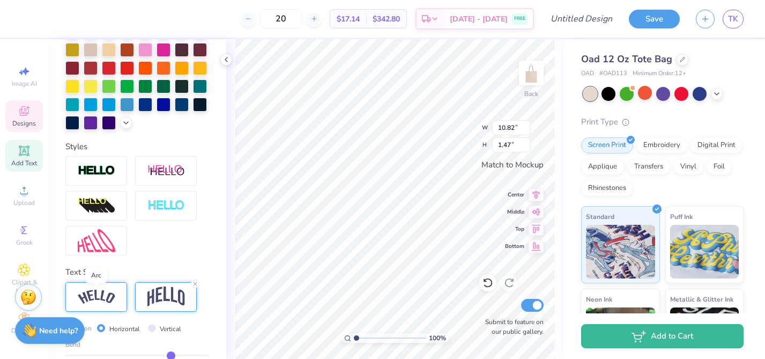
scroll to position [327, 0]
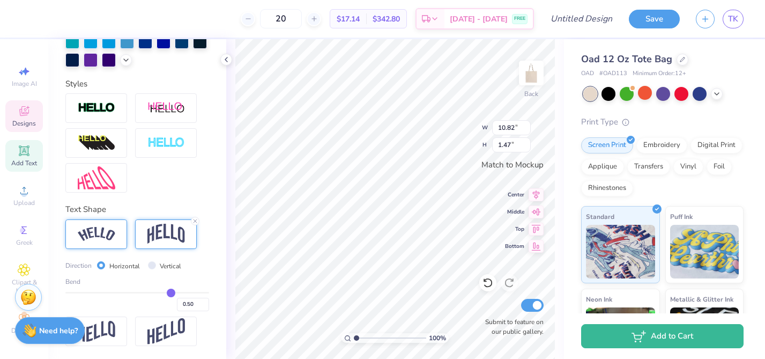
click at [103, 240] on img at bounding box center [97, 234] width 38 height 14
click at [106, 324] on img at bounding box center [97, 331] width 38 height 21
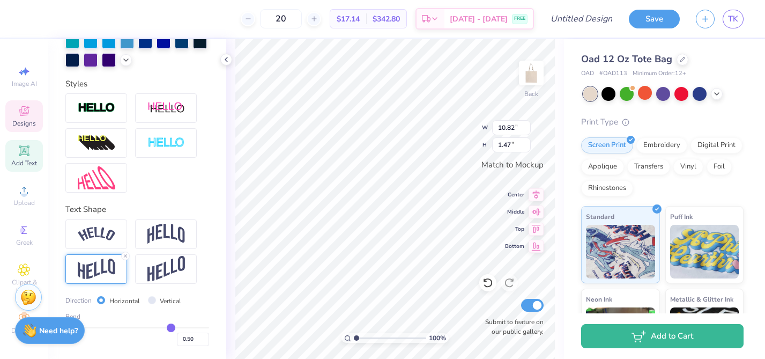
scroll to position [0, 2]
click at [106, 239] on img at bounding box center [97, 234] width 38 height 14
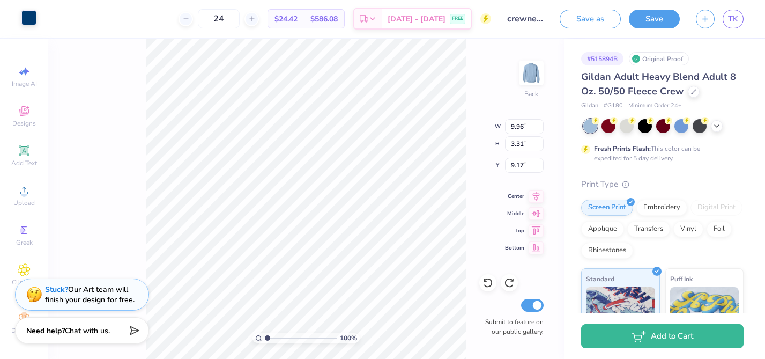
click at [28, 24] on div at bounding box center [28, 17] width 15 height 15
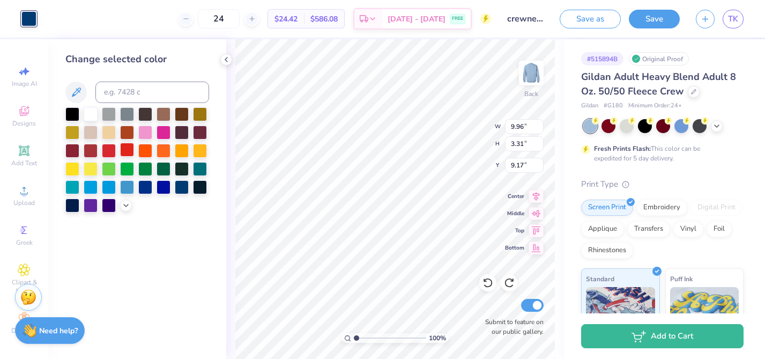
click at [130, 150] on div at bounding box center [127, 150] width 14 height 14
click at [109, 150] on div at bounding box center [109, 150] width 14 height 14
click at [90, 151] on div at bounding box center [91, 150] width 14 height 14
click at [106, 151] on div at bounding box center [109, 150] width 14 height 14
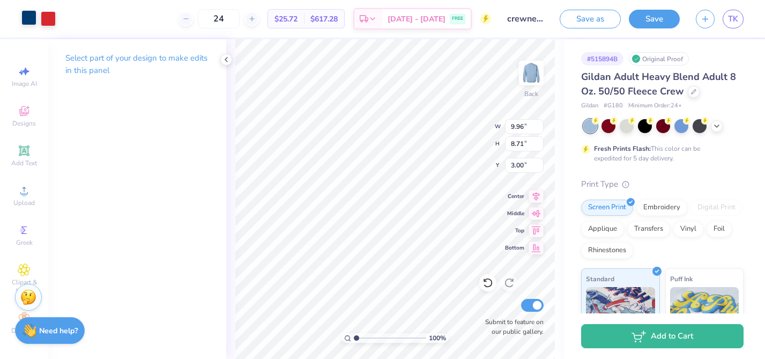
click at [26, 18] on div at bounding box center [28, 17] width 15 height 15
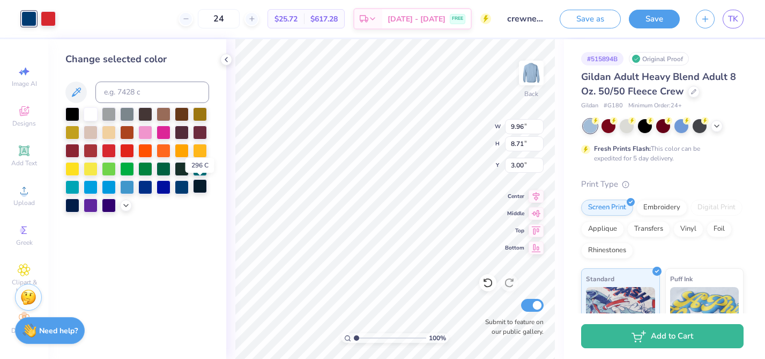
click at [204, 187] on div at bounding box center [200, 186] width 14 height 14
click at [183, 187] on div at bounding box center [182, 186] width 14 height 14
click at [162, 186] on div at bounding box center [164, 186] width 14 height 14
click at [152, 185] on div at bounding box center [145, 186] width 14 height 14
click at [74, 206] on div at bounding box center [72, 204] width 14 height 14
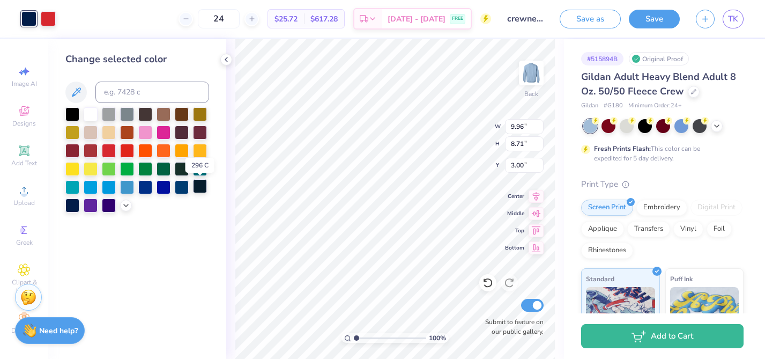
click at [204, 185] on div at bounding box center [200, 186] width 14 height 14
click at [69, 203] on div at bounding box center [72, 204] width 14 height 14
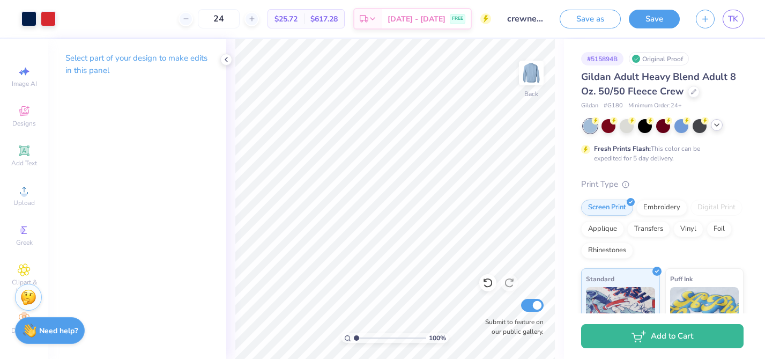
click at [716, 123] on icon at bounding box center [716, 125] width 9 height 9
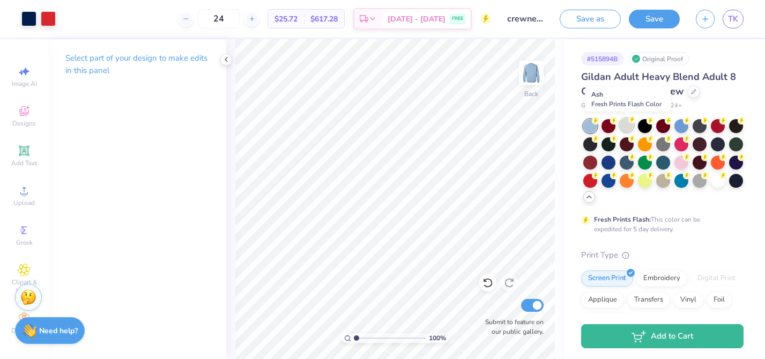
click at [624, 122] on div at bounding box center [627, 125] width 14 height 14
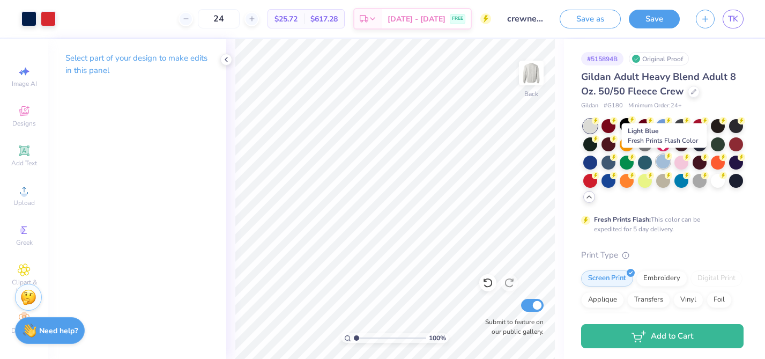
click at [660, 164] on div at bounding box center [663, 161] width 14 height 14
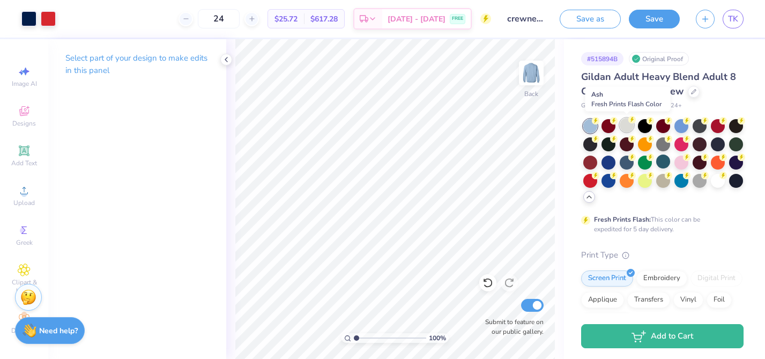
click at [629, 124] on div at bounding box center [627, 125] width 14 height 14
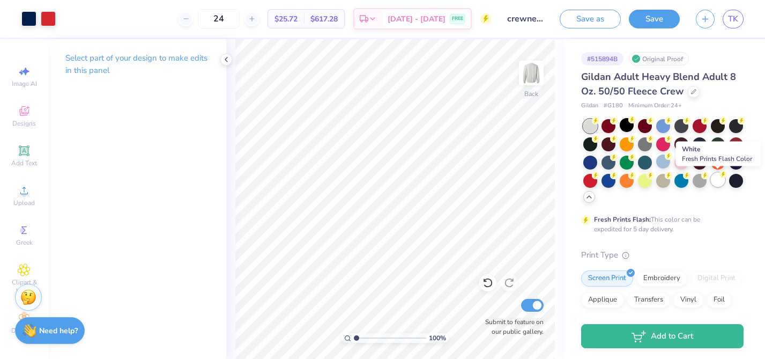
click at [717, 178] on div at bounding box center [718, 180] width 14 height 14
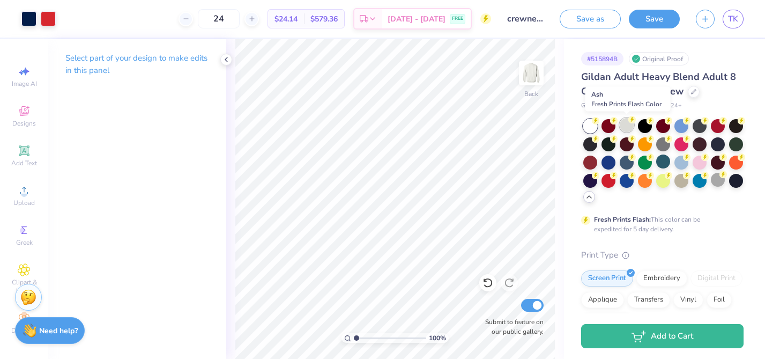
click at [623, 122] on div at bounding box center [627, 125] width 14 height 14
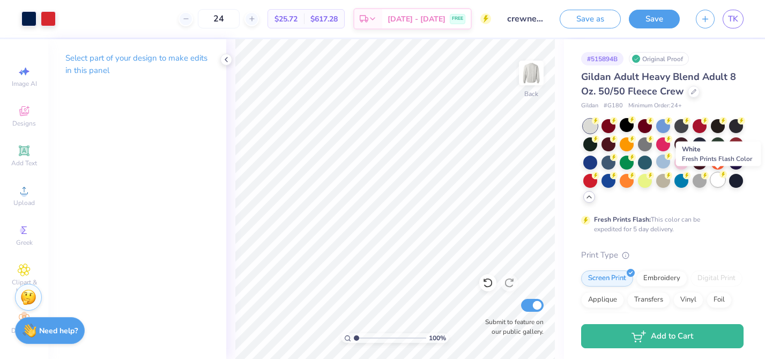
click at [716, 179] on div at bounding box center [718, 180] width 14 height 14
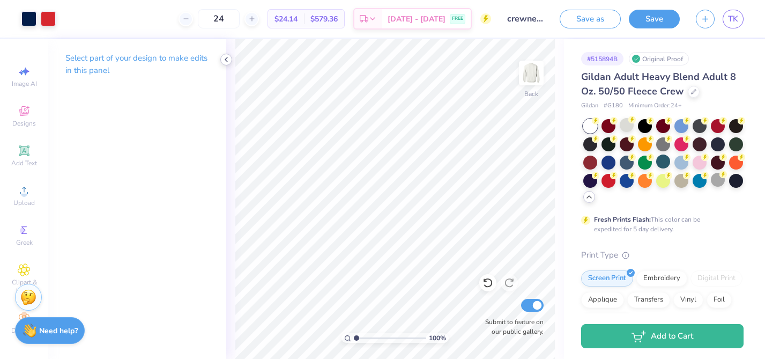
click at [226, 58] on polyline at bounding box center [226, 59] width 2 height 4
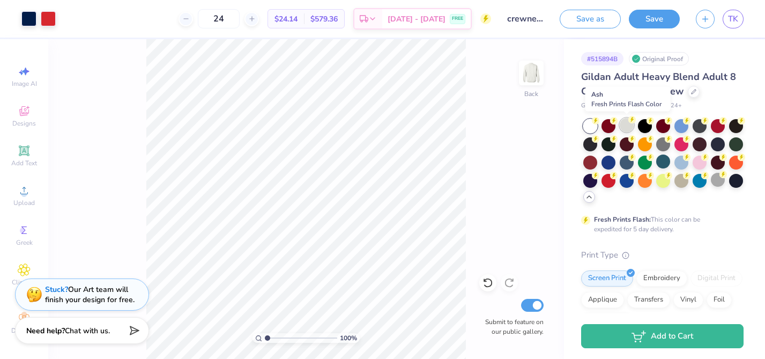
click at [629, 126] on div at bounding box center [627, 125] width 14 height 14
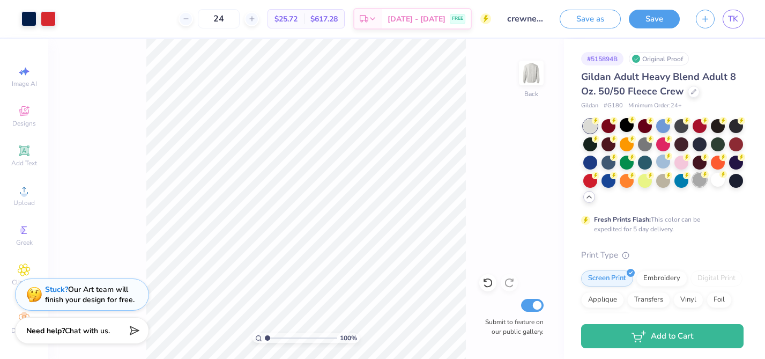
click at [696, 183] on div at bounding box center [699, 180] width 14 height 14
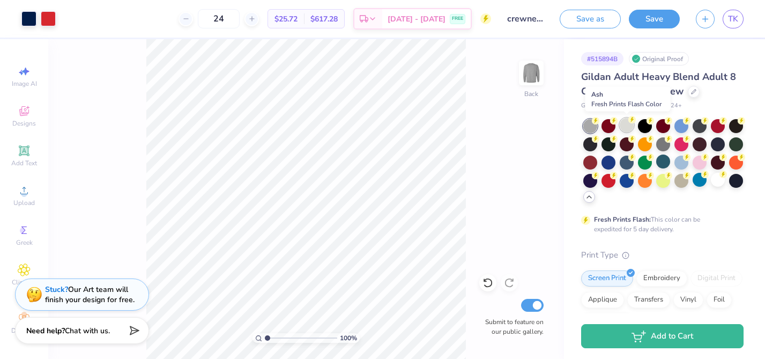
click at [627, 125] on div at bounding box center [627, 125] width 14 height 14
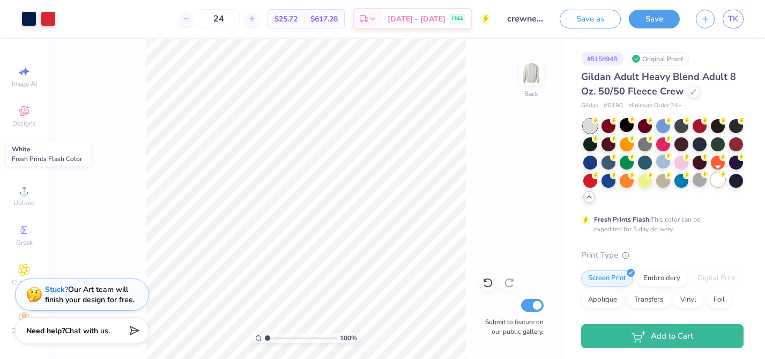
click at [715, 179] on div at bounding box center [718, 180] width 14 height 14
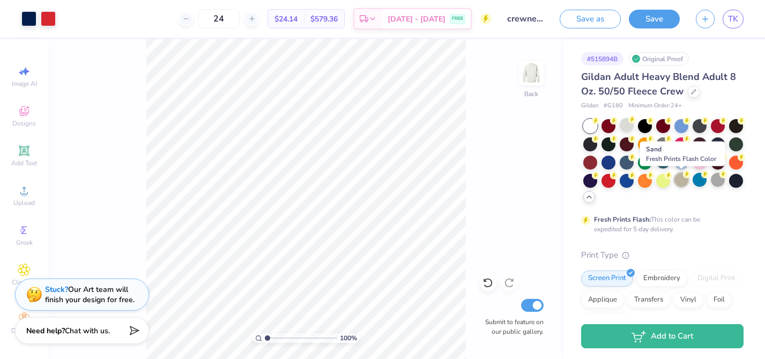
click at [686, 181] on div at bounding box center [681, 180] width 14 height 14
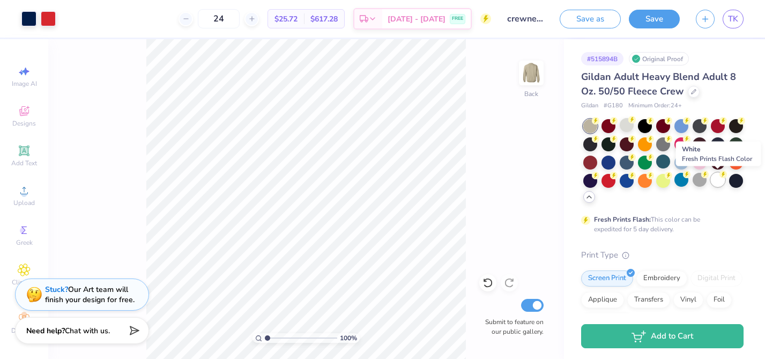
click at [718, 181] on div at bounding box center [718, 180] width 14 height 14
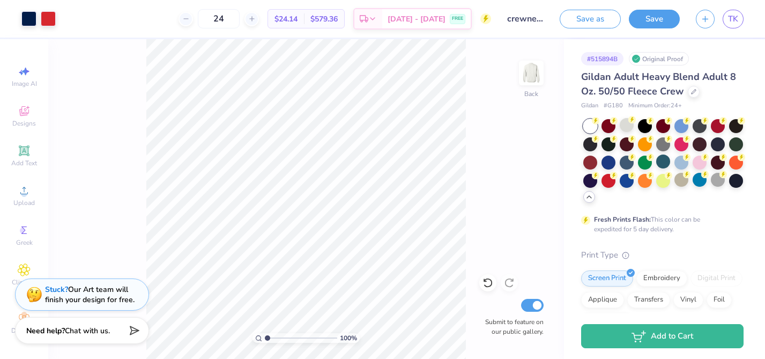
click at [263, 177] on div "100 % Back Submit to feature on our public gallery." at bounding box center [306, 198] width 516 height 319
click at [137, 189] on div "100 % Back Submit to feature on our public gallery." at bounding box center [306, 198] width 516 height 319
click at [263, 110] on div "100 % Back Submit to feature on our public gallery." at bounding box center [306, 198] width 516 height 319
type input "3.13"
click at [471, 167] on div "100 % Back W 3.33 3.33 " H 3.31 3.31 " Y 3.13 3.13 " Center Middle Top Bottom S…" at bounding box center [306, 198] width 516 height 319
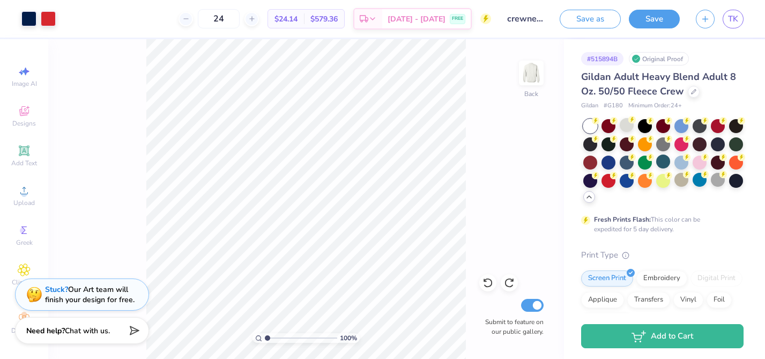
click at [260, 106] on div "100 % Back Submit to feature on our public gallery." at bounding box center [306, 198] width 516 height 319
click at [664, 18] on button "Save" at bounding box center [654, 17] width 51 height 19
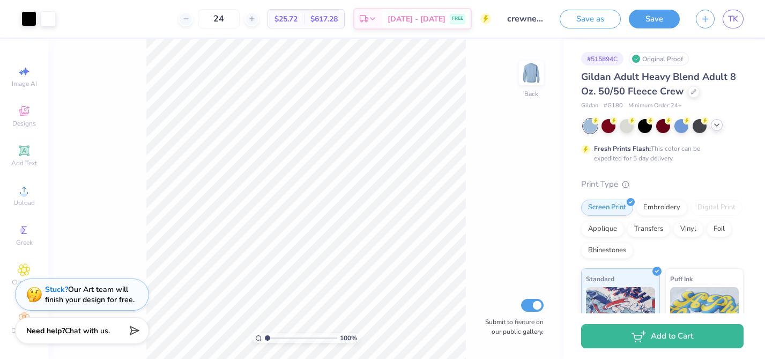
click at [715, 126] on icon at bounding box center [716, 125] width 9 height 9
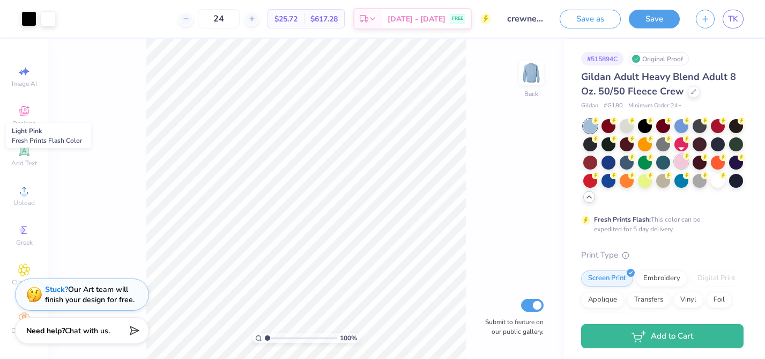
click at [682, 166] on div at bounding box center [681, 161] width 14 height 14
click at [684, 161] on div at bounding box center [681, 161] width 14 height 14
click at [664, 20] on button "Save" at bounding box center [654, 19] width 51 height 19
